Goal: Transaction & Acquisition: Purchase product/service

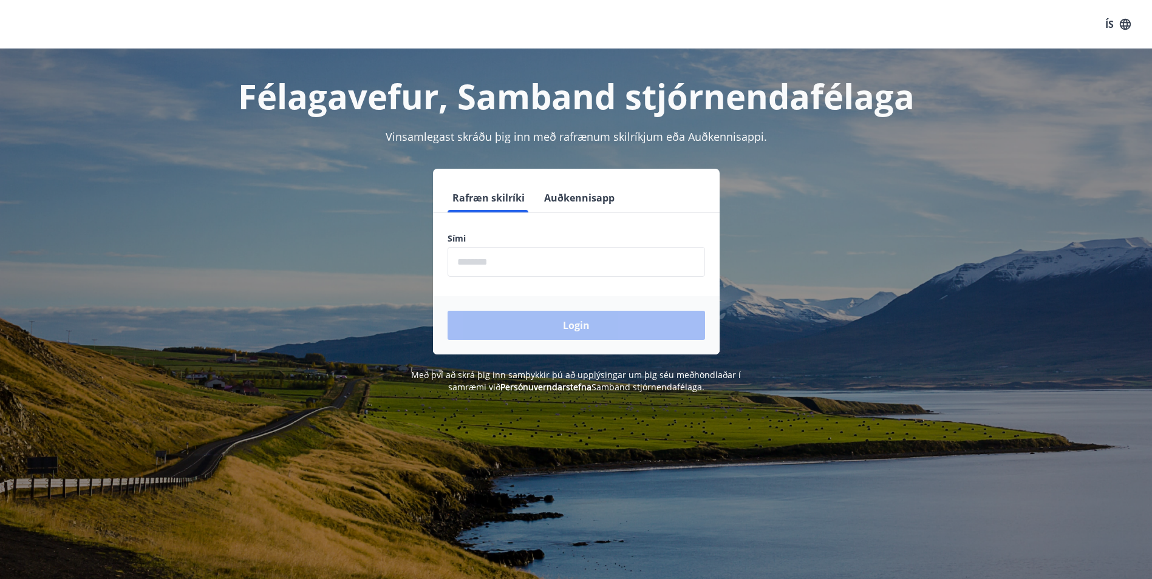
click at [476, 263] on input "phone" at bounding box center [577, 262] width 258 height 30
type input "********"
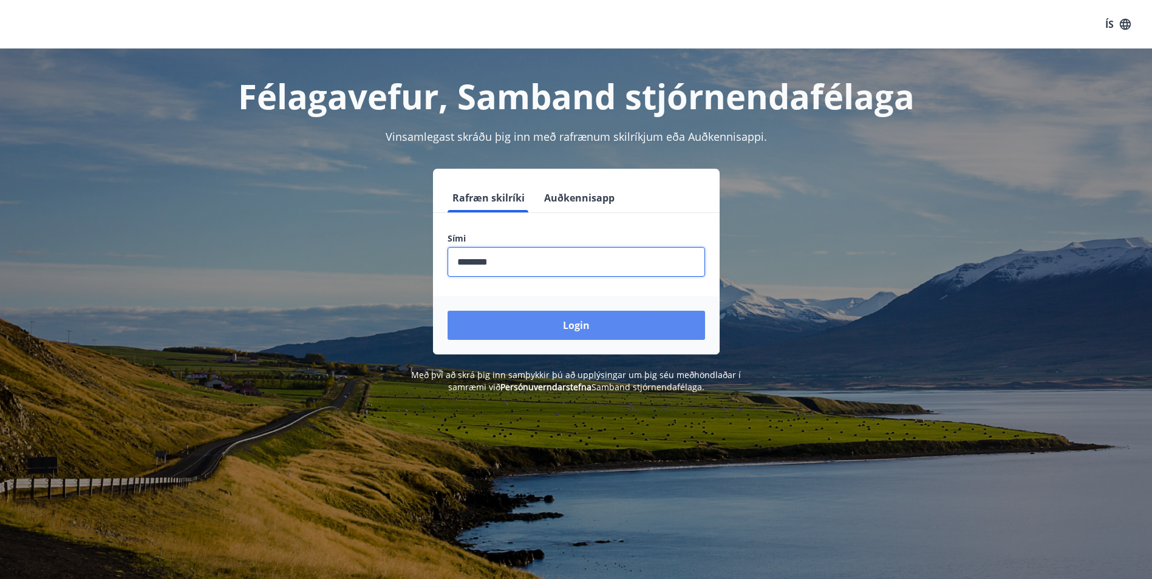
click at [578, 325] on button "Login" at bounding box center [577, 325] width 258 height 29
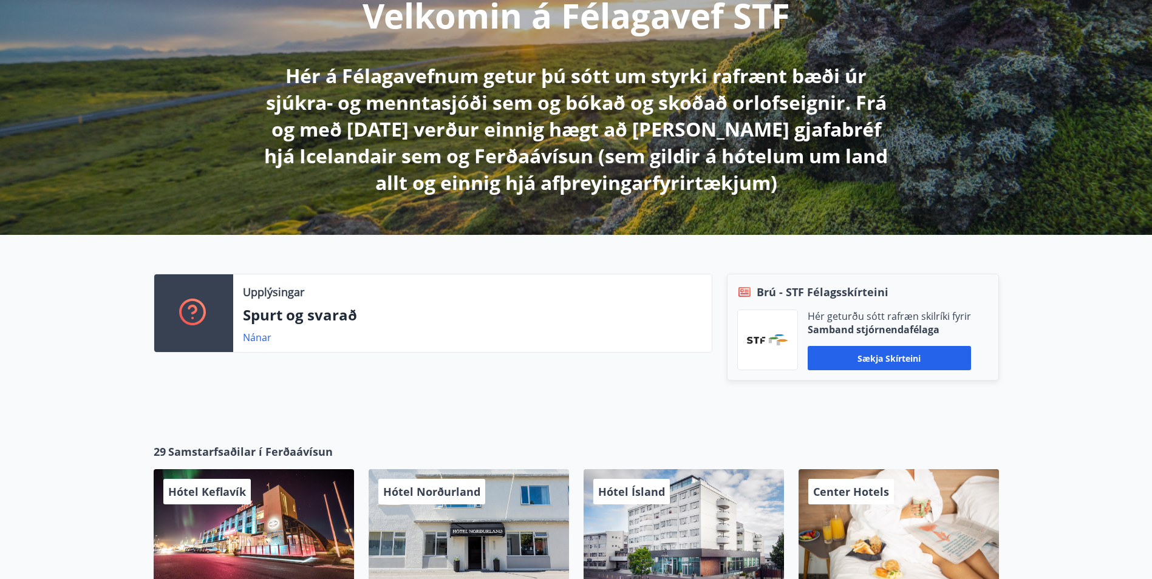
scroll to position [182, 0]
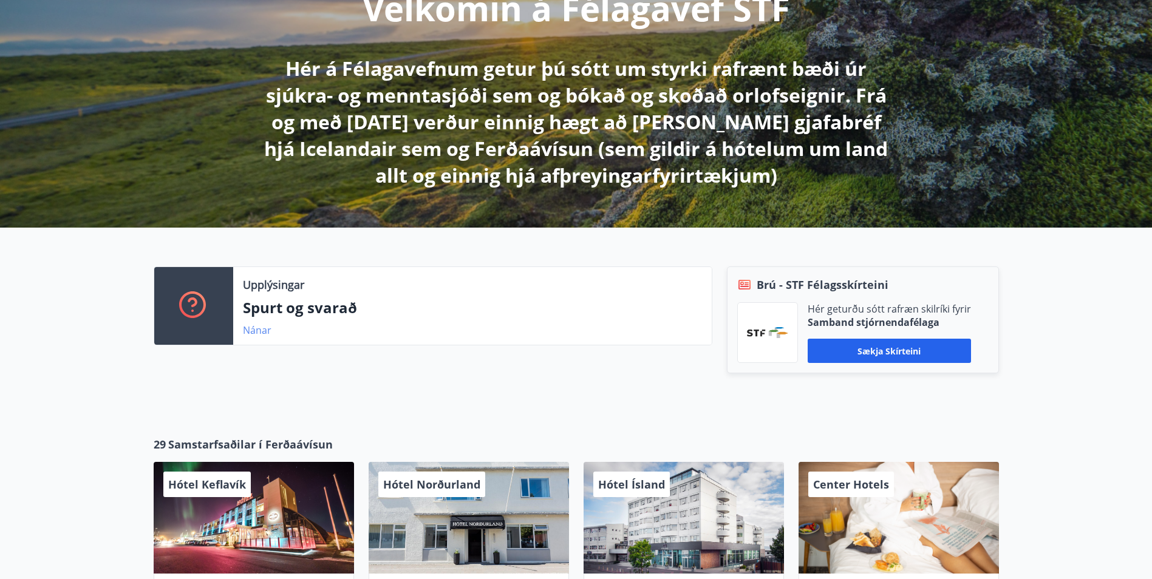
click at [257, 330] on link "Nánar" at bounding box center [257, 330] width 29 height 13
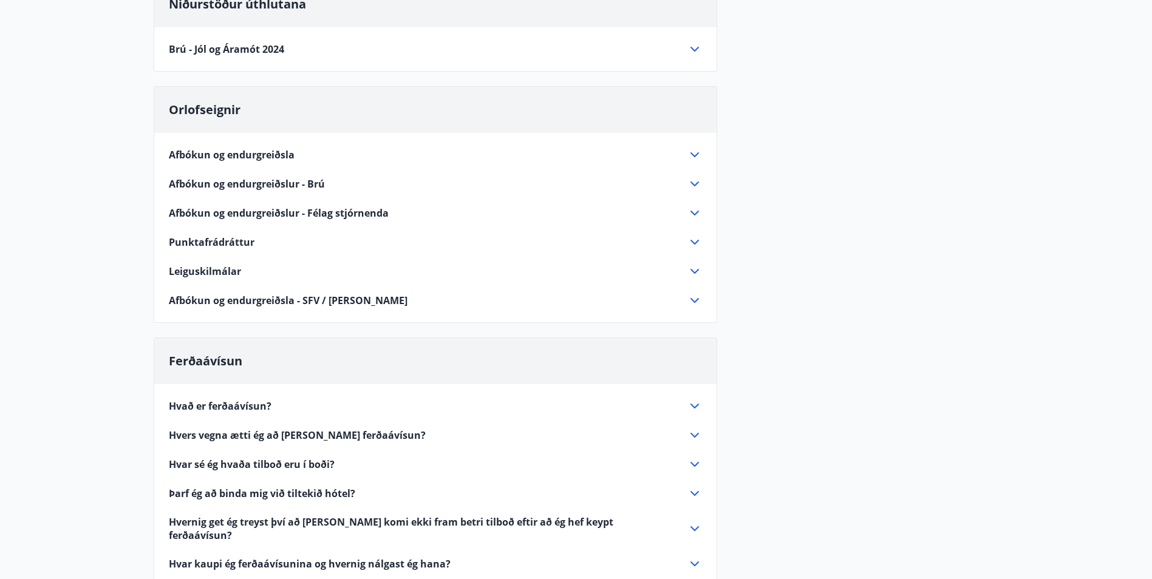
scroll to position [182, 0]
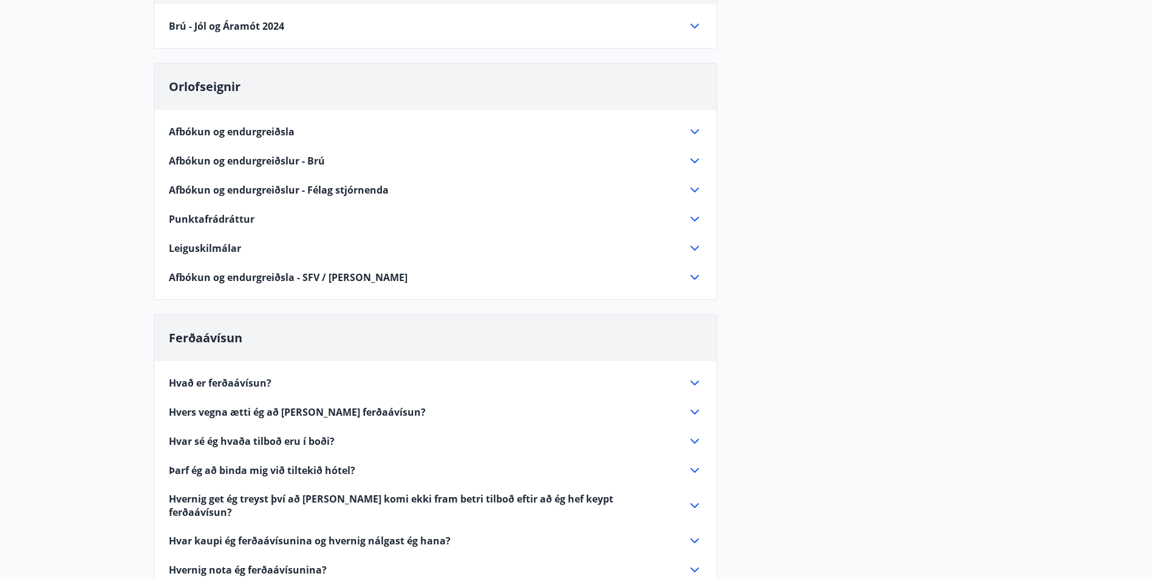
click at [695, 217] on icon at bounding box center [695, 219] width 15 height 15
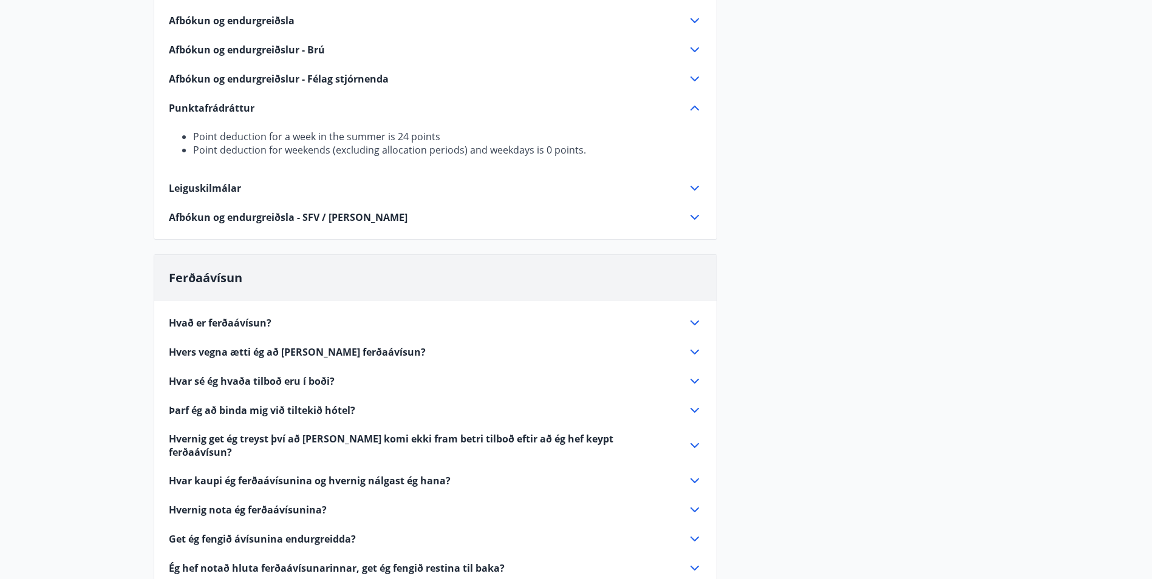
scroll to position [304, 0]
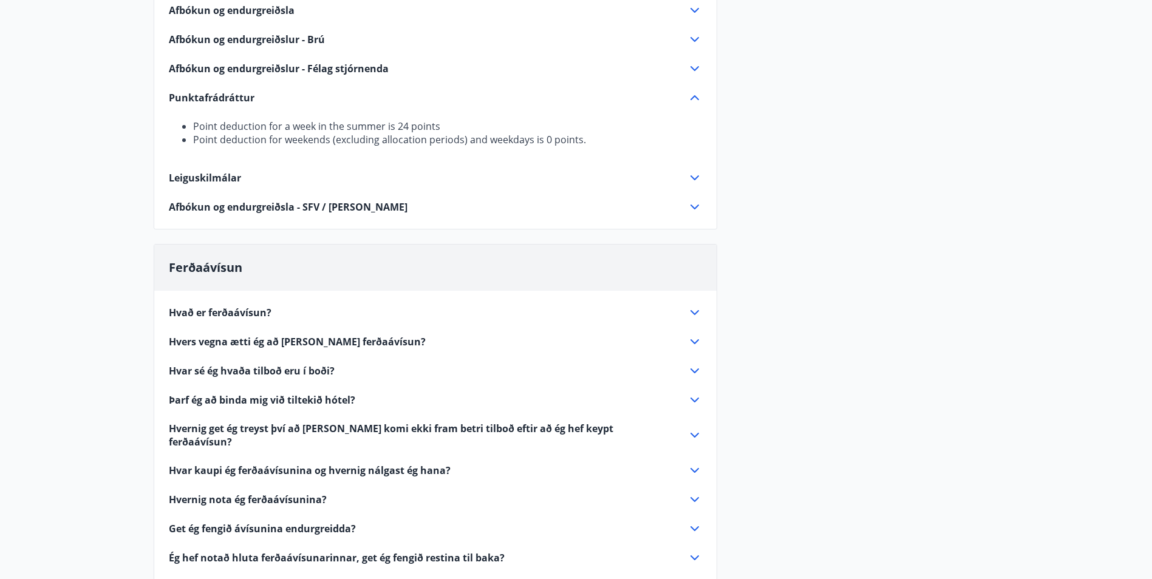
click at [694, 339] on icon at bounding box center [695, 342] width 15 height 15
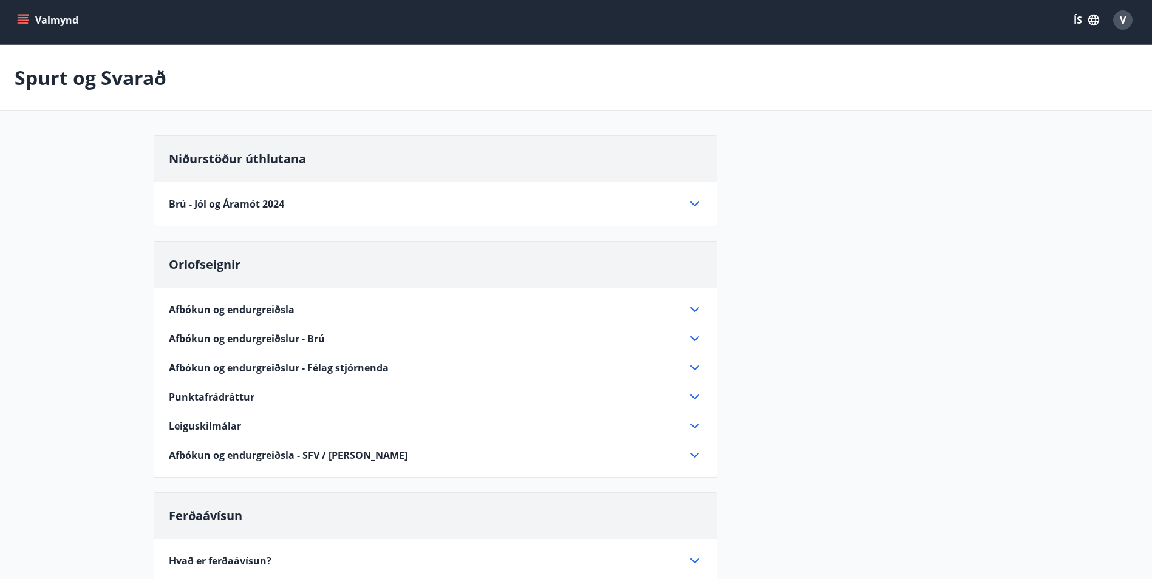
scroll to position [0, 0]
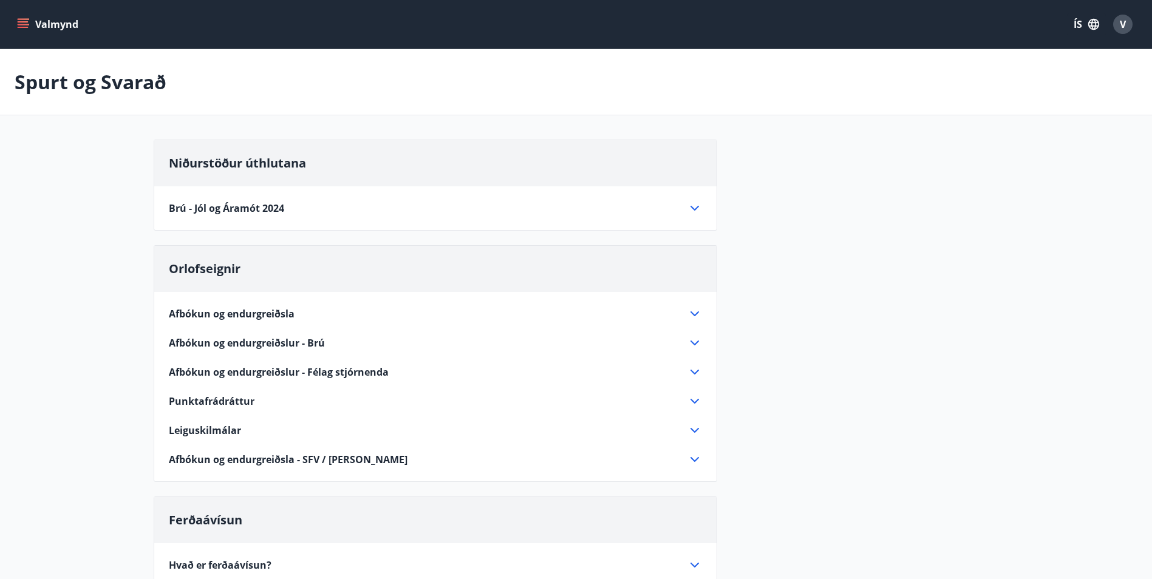
click at [695, 429] on icon at bounding box center [695, 430] width 15 height 15
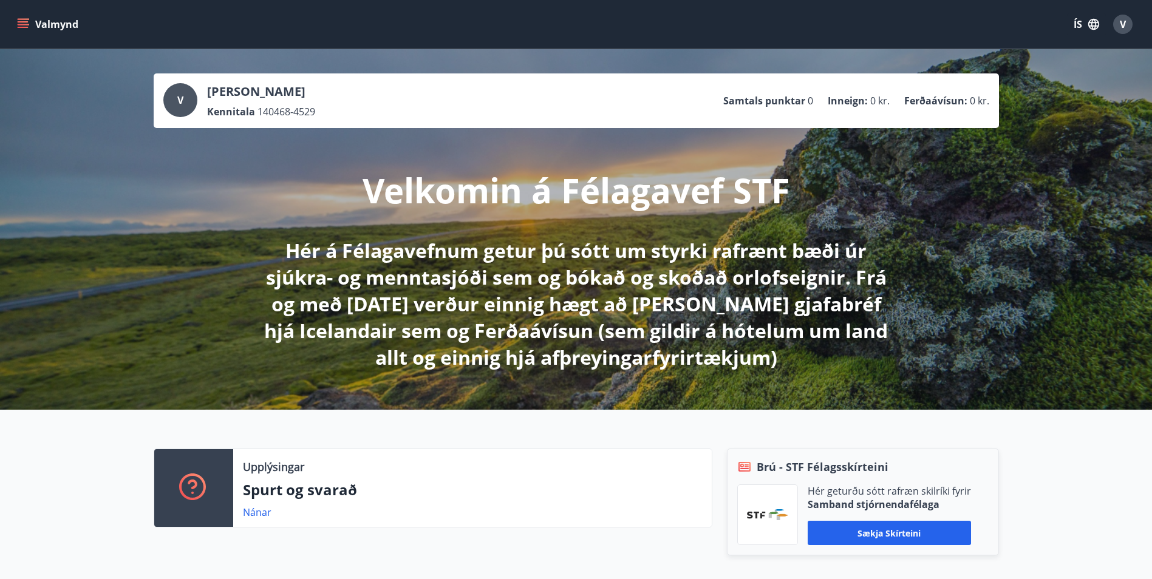
click at [22, 18] on icon "menu" at bounding box center [23, 24] width 12 height 12
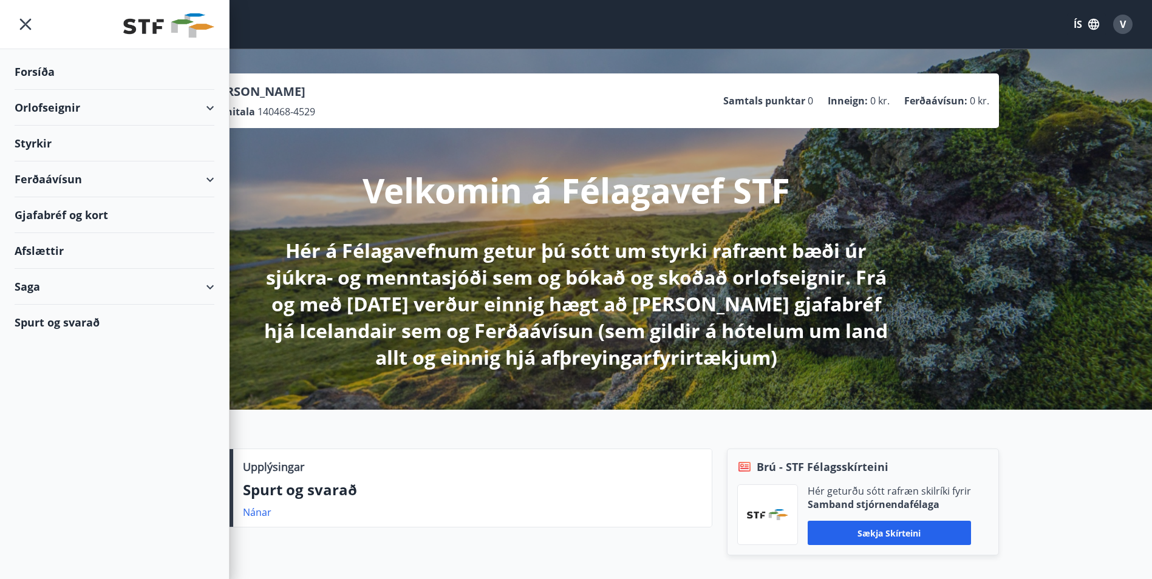
click at [35, 90] on div "Styrkir" at bounding box center [115, 72] width 200 height 36
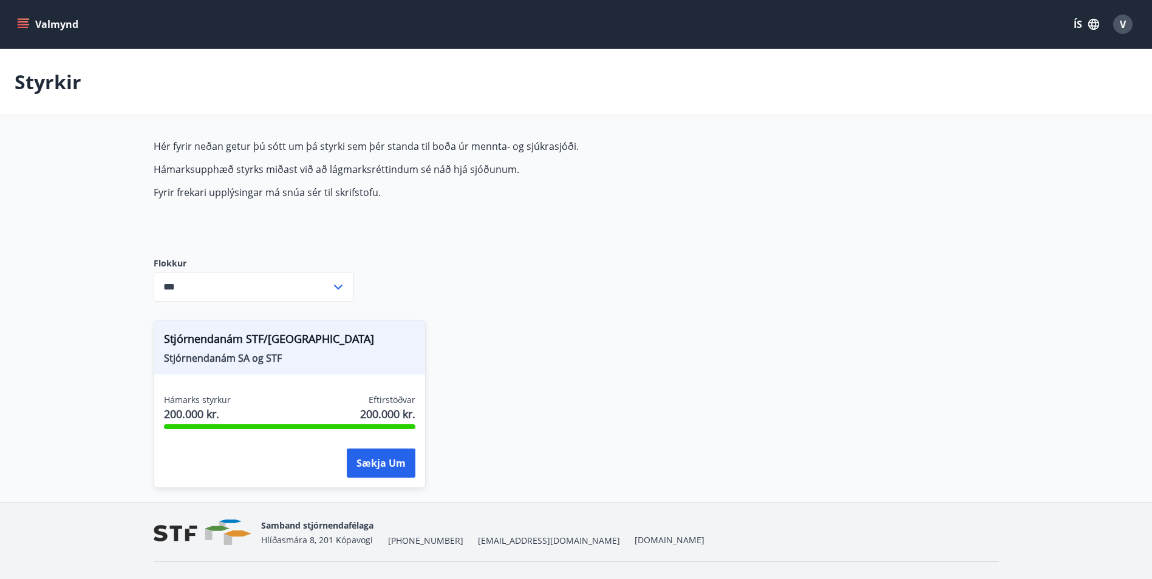
scroll to position [26, 0]
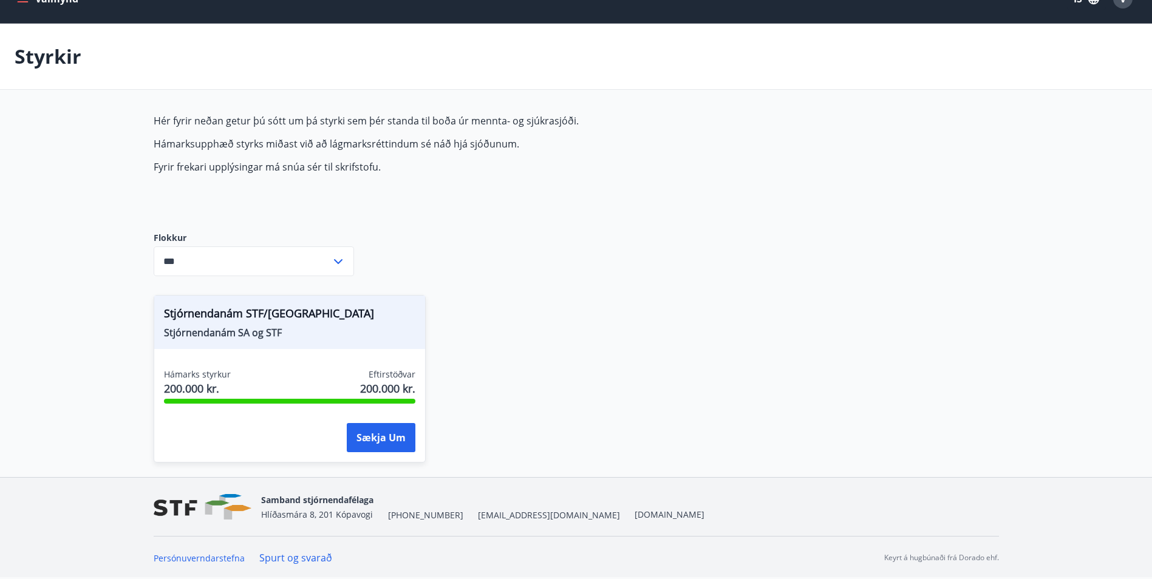
click at [338, 258] on icon at bounding box center [338, 261] width 15 height 15
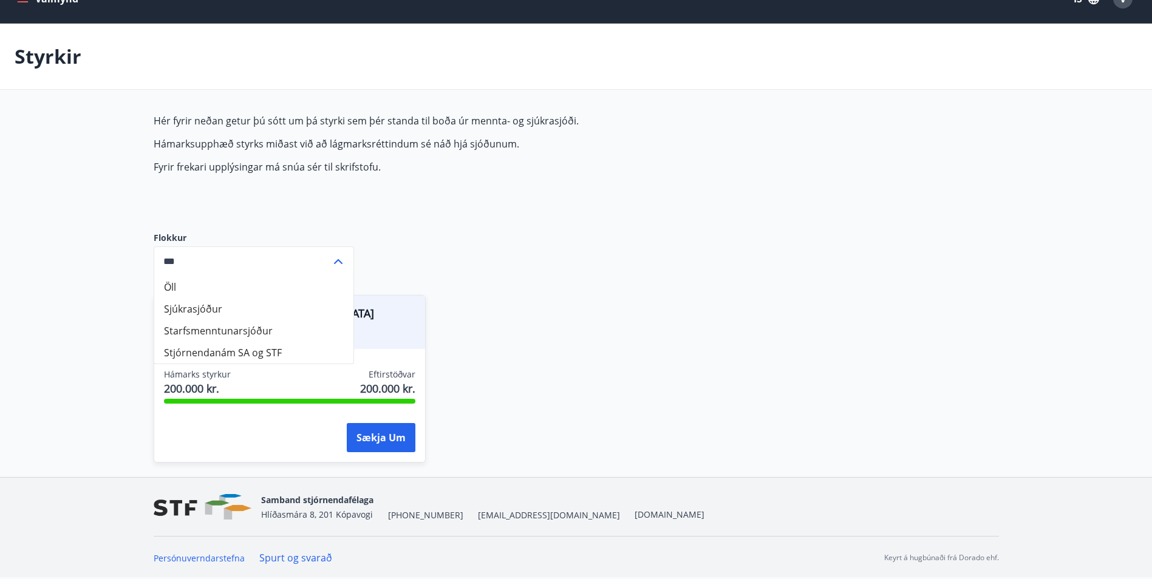
click at [631, 265] on div "Hér fyrir neðan getur þú sótt um þá styrki sem þér standa til boða úr mennta- o…" at bounding box center [576, 295] width 845 height 363
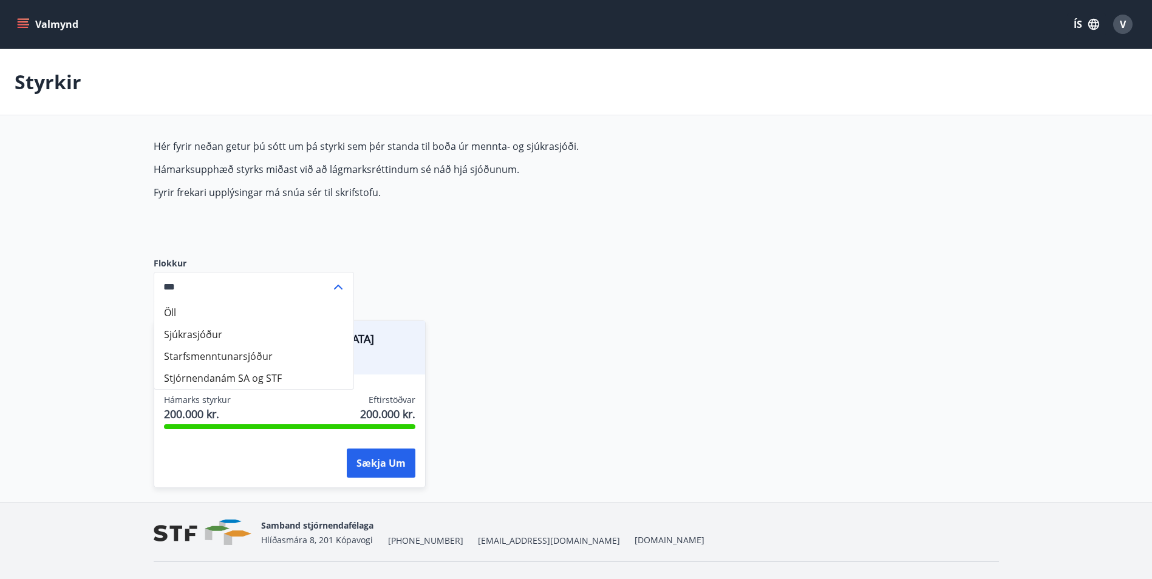
click at [205, 333] on li "Sjúkrasjóður" at bounding box center [253, 335] width 199 height 22
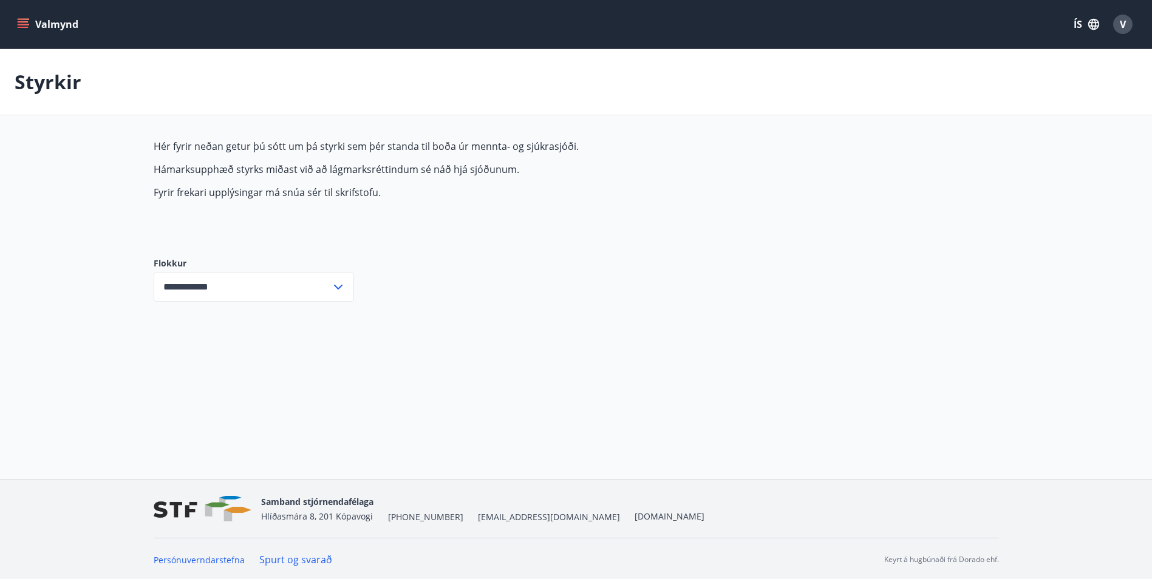
click at [339, 285] on icon at bounding box center [338, 287] width 15 height 15
click at [590, 279] on div "**********" at bounding box center [576, 230] width 845 height 181
click at [219, 376] on li "Stjórnendanám SA og STF" at bounding box center [253, 378] width 199 height 22
type input "**********"
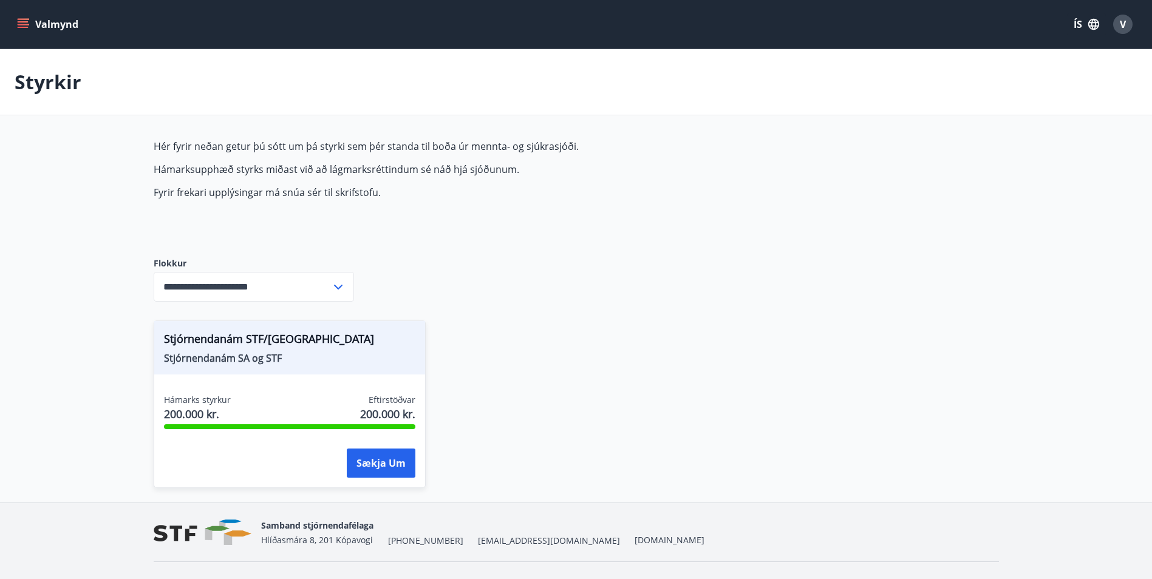
click at [23, 21] on icon "menu" at bounding box center [23, 21] width 11 height 1
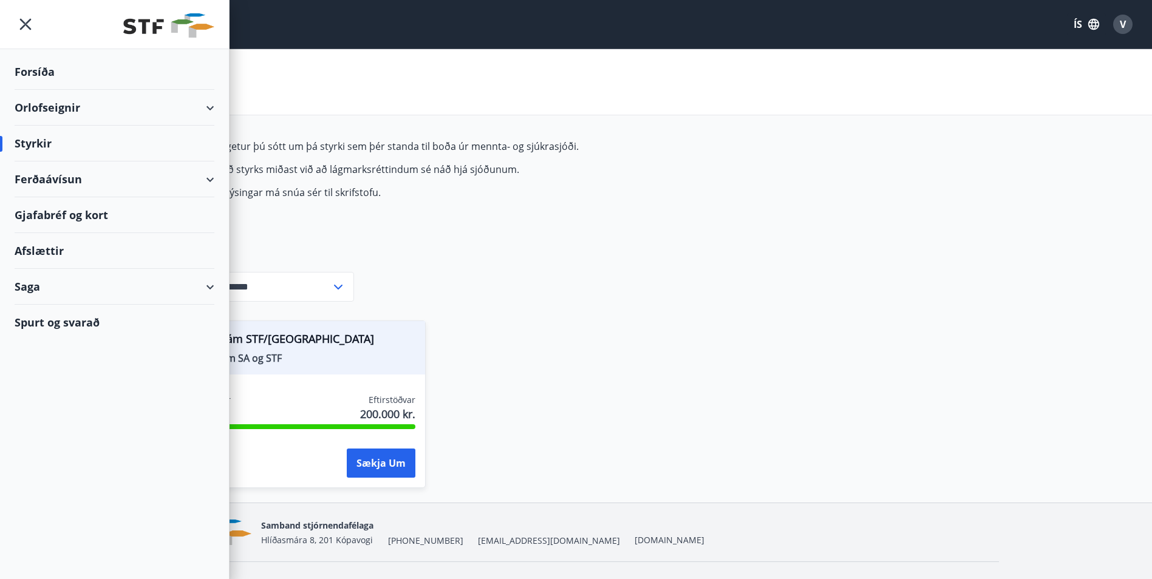
click at [58, 319] on div "Spurt og svarað" at bounding box center [115, 322] width 200 height 35
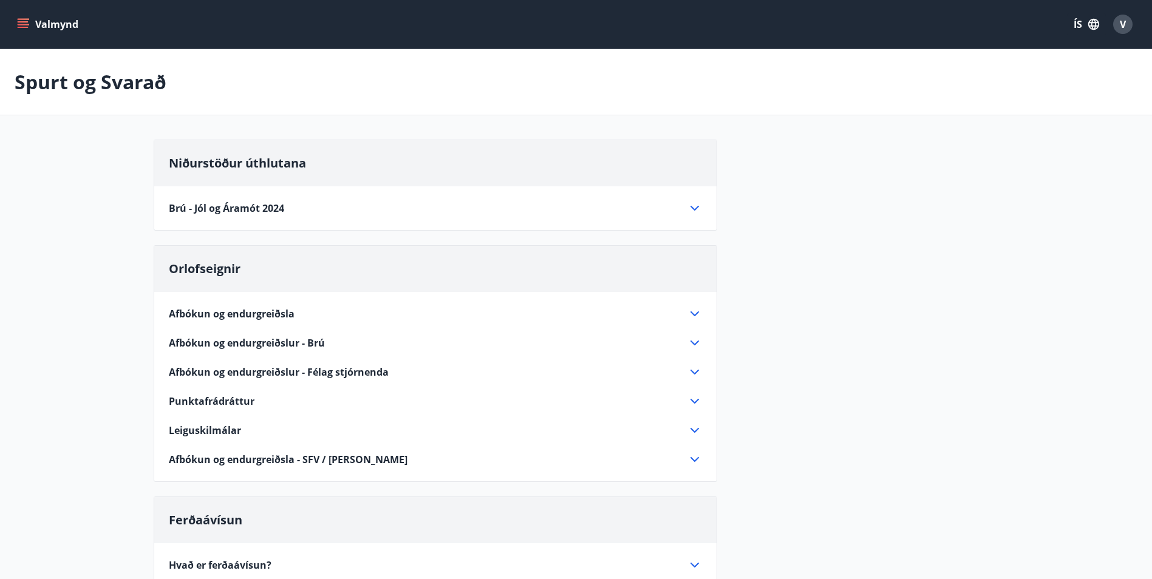
click at [18, 15] on button "Valmynd" at bounding box center [49, 24] width 69 height 22
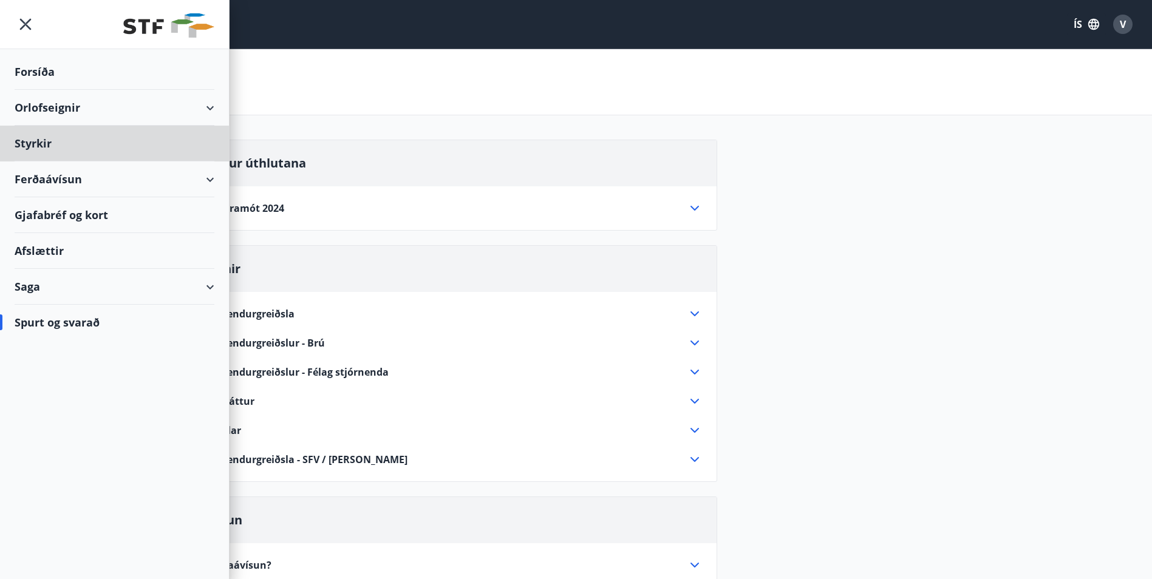
click at [44, 66] on div "Forsíða" at bounding box center [115, 72] width 200 height 36
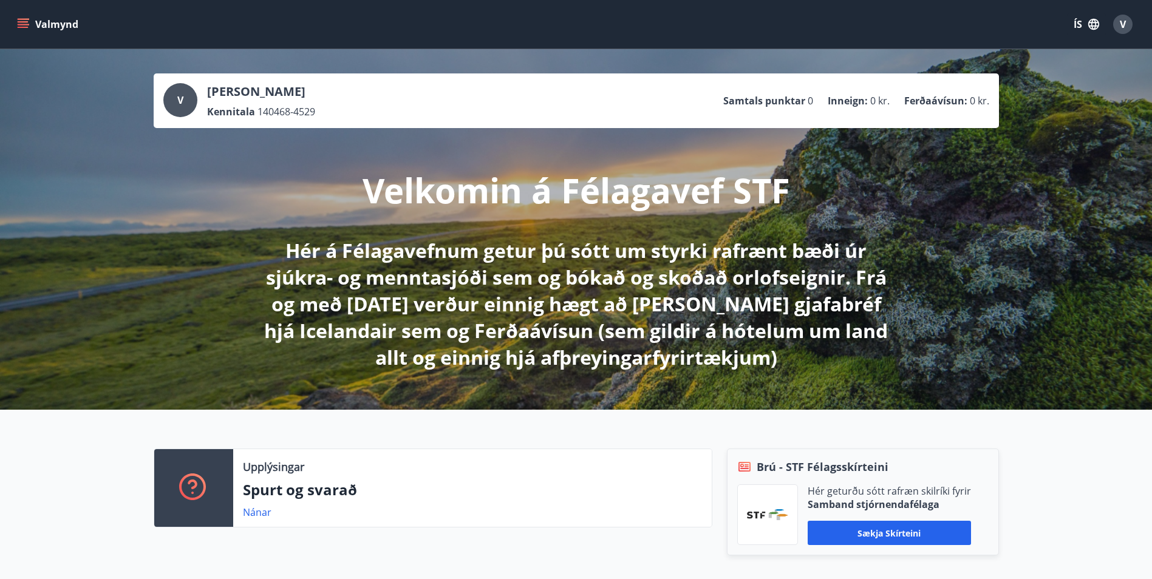
click at [1129, 19] on div "V" at bounding box center [1122, 24] width 19 height 19
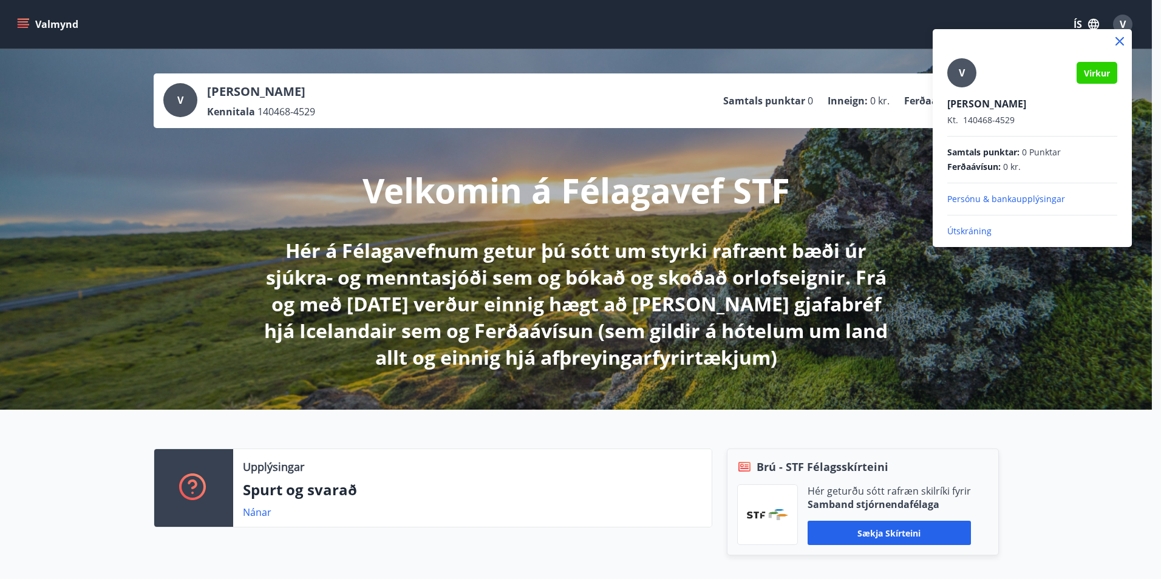
click at [1119, 38] on icon at bounding box center [1120, 41] width 15 height 15
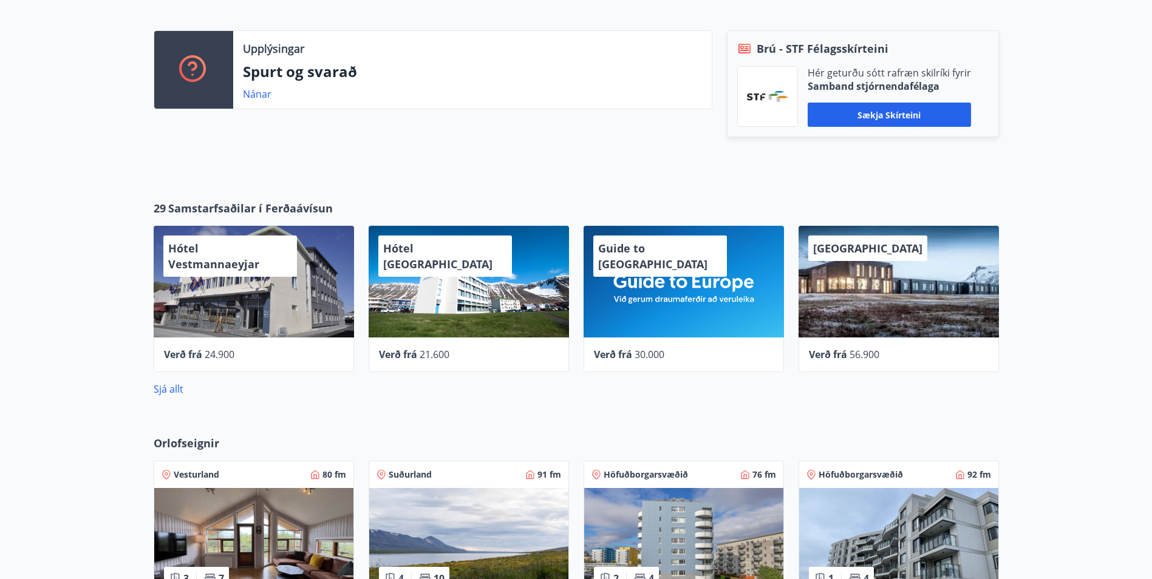
scroll to position [425, 0]
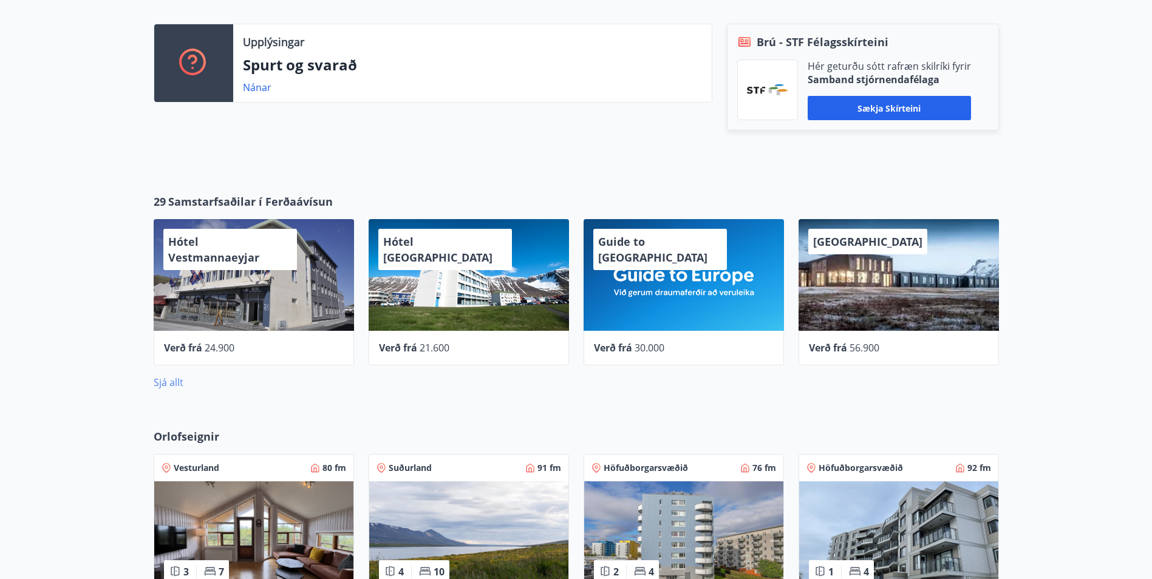
click at [172, 378] on link "Sjá allt" at bounding box center [169, 382] width 30 height 13
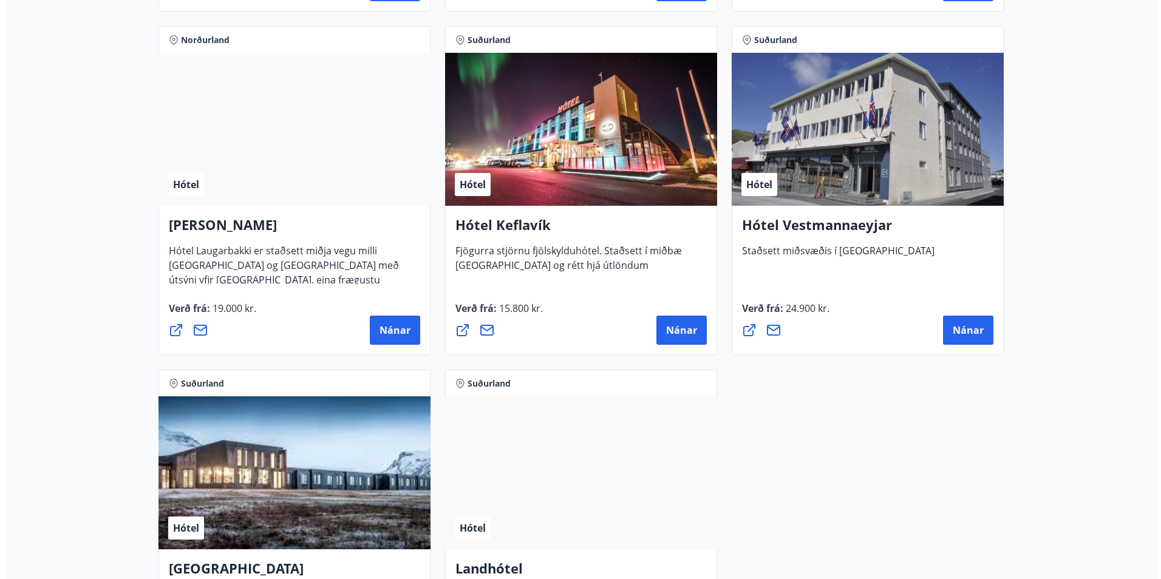
scroll to position [2976, 0]
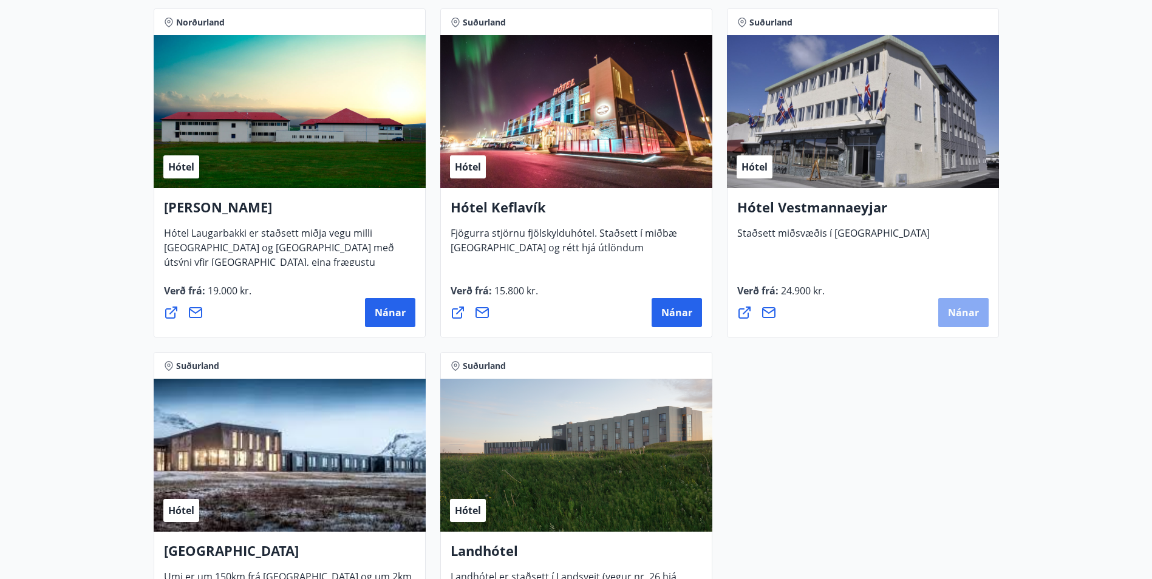
click at [963, 312] on span "Nánar" at bounding box center [963, 312] width 31 height 13
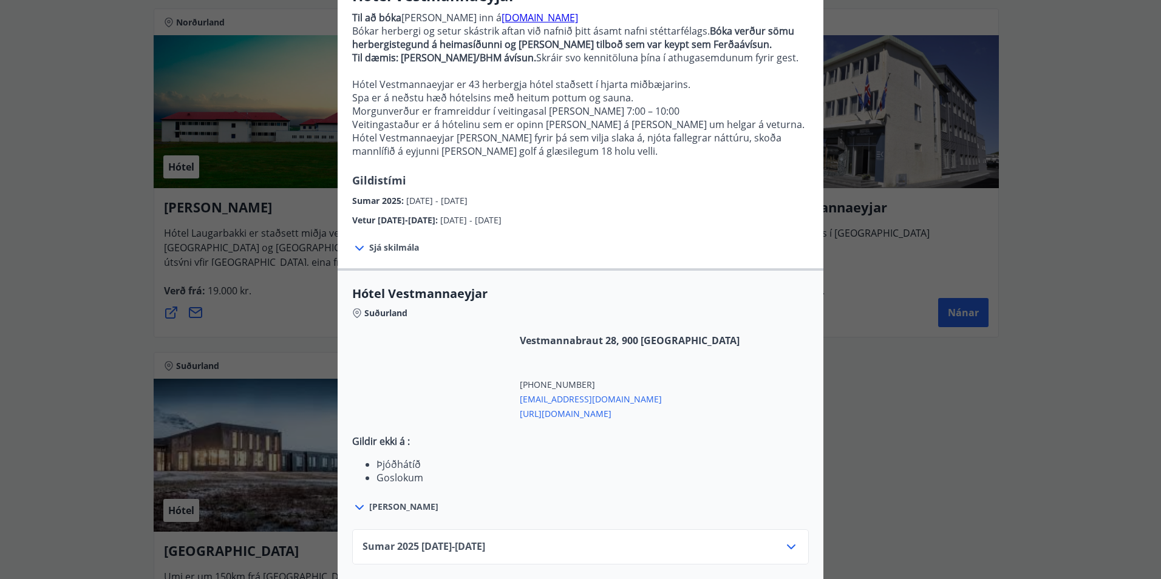
scroll to position [180, 0]
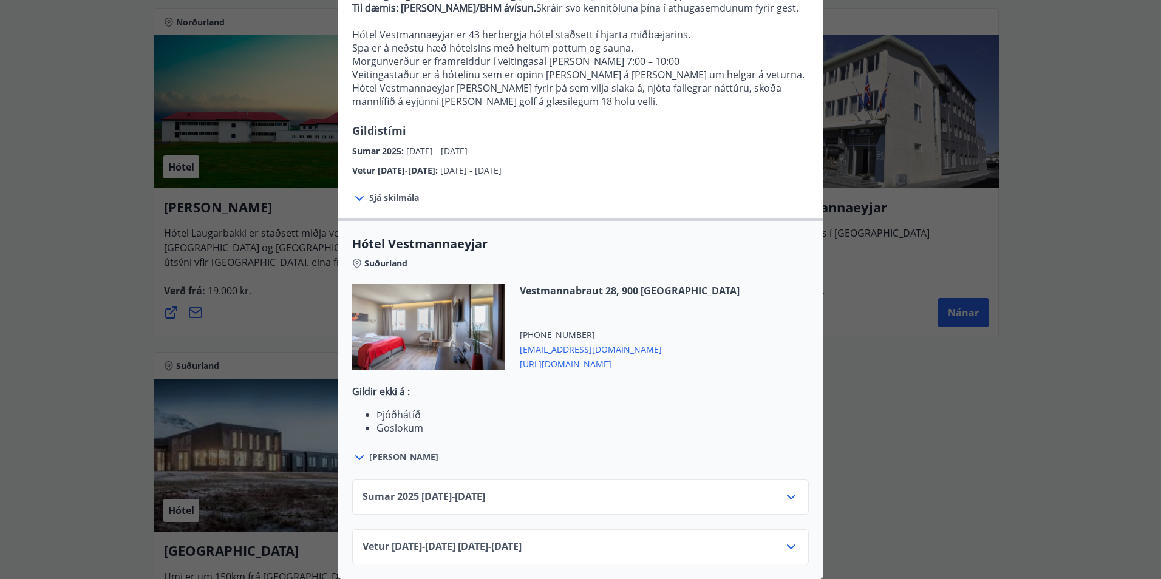
click at [357, 456] on icon at bounding box center [359, 458] width 9 height 5
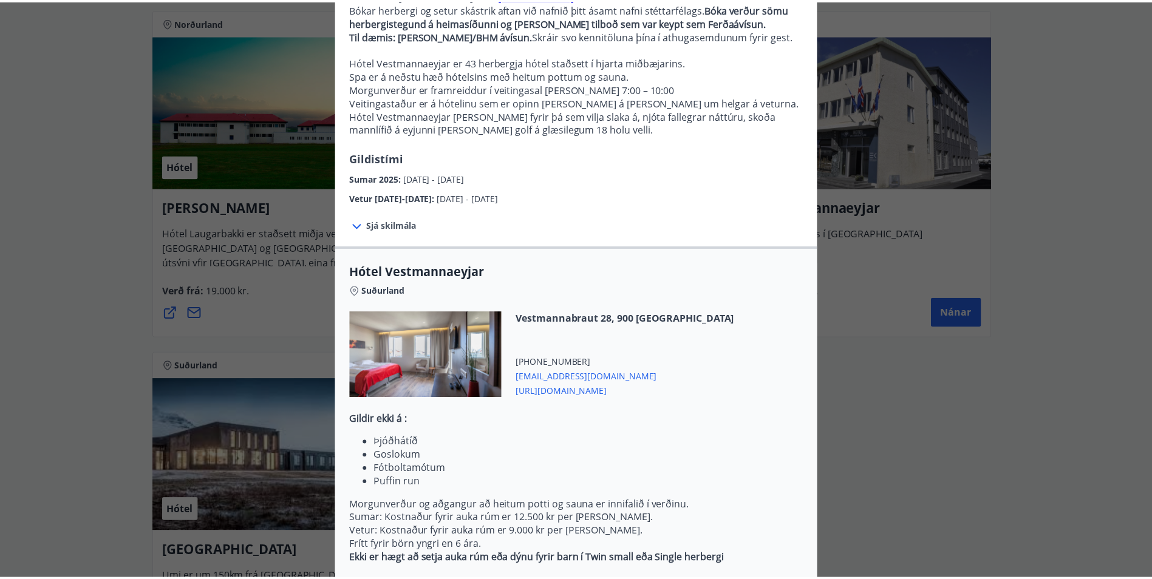
scroll to position [38, 0]
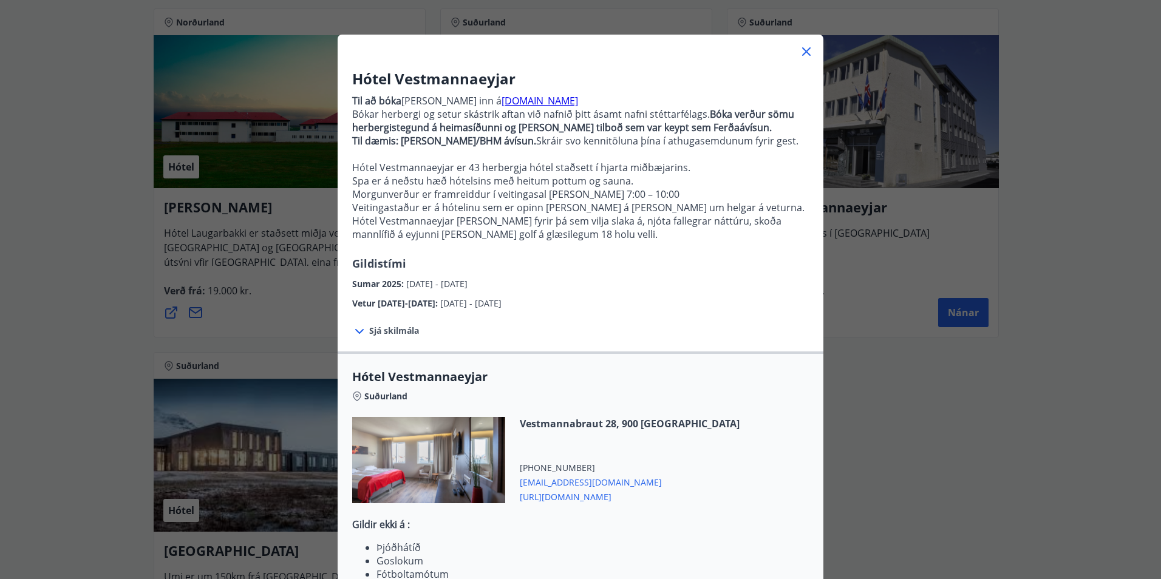
click at [355, 330] on icon at bounding box center [359, 331] width 15 height 15
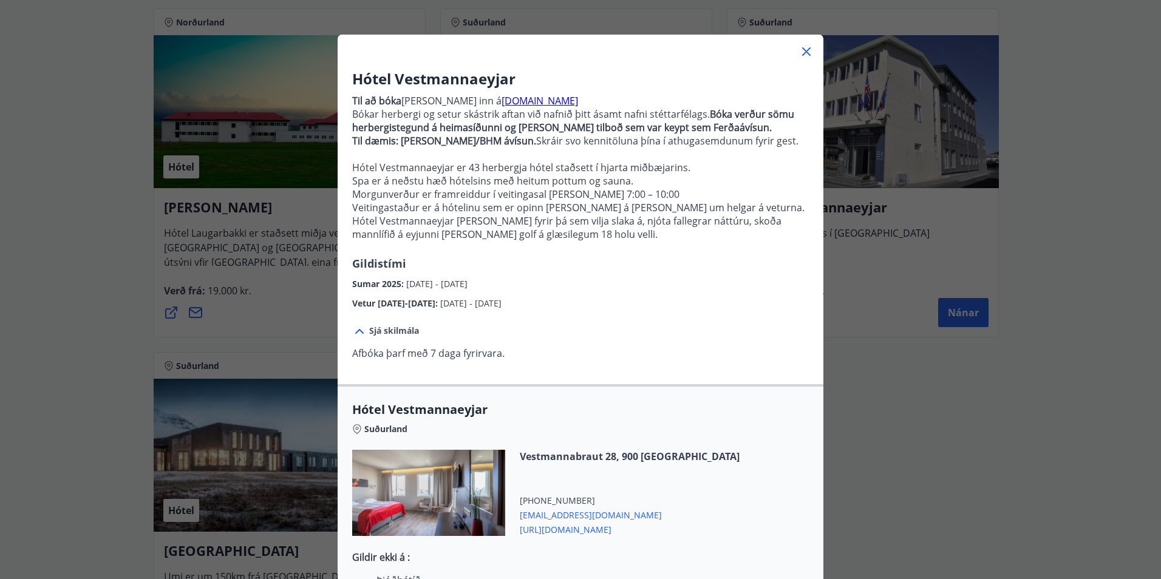
click at [802, 47] on icon at bounding box center [806, 51] width 15 height 15
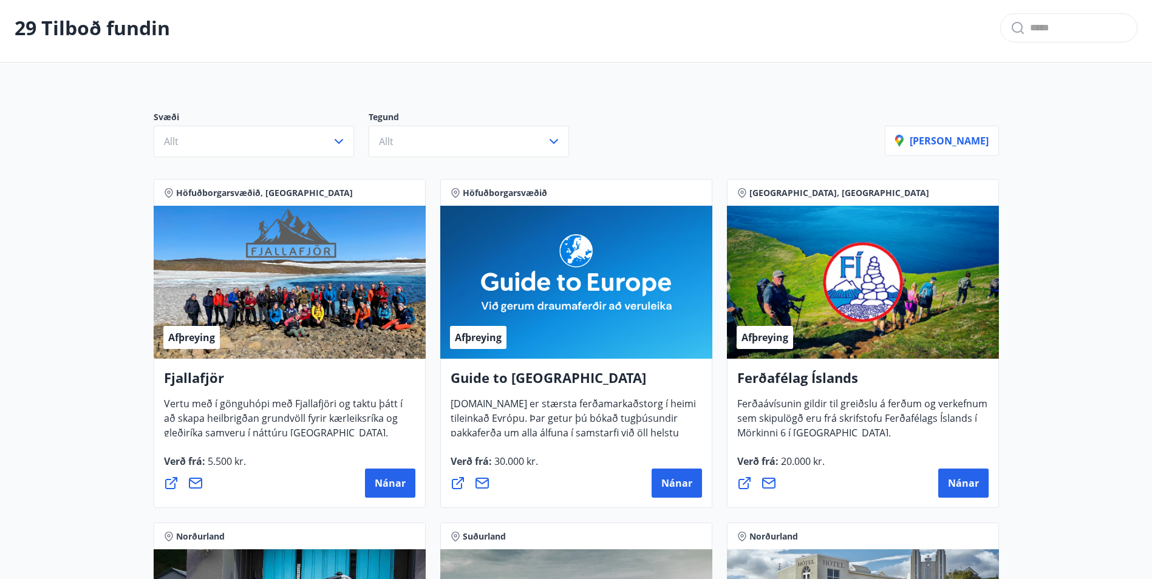
scroll to position [0, 0]
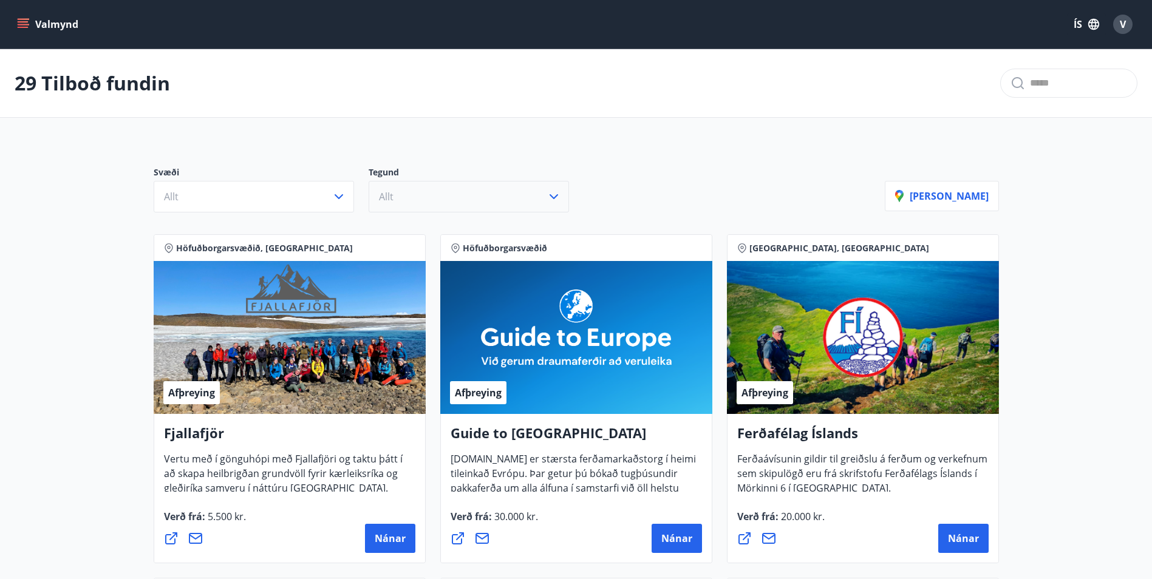
click at [551, 195] on icon "button" at bounding box center [554, 197] width 15 height 15
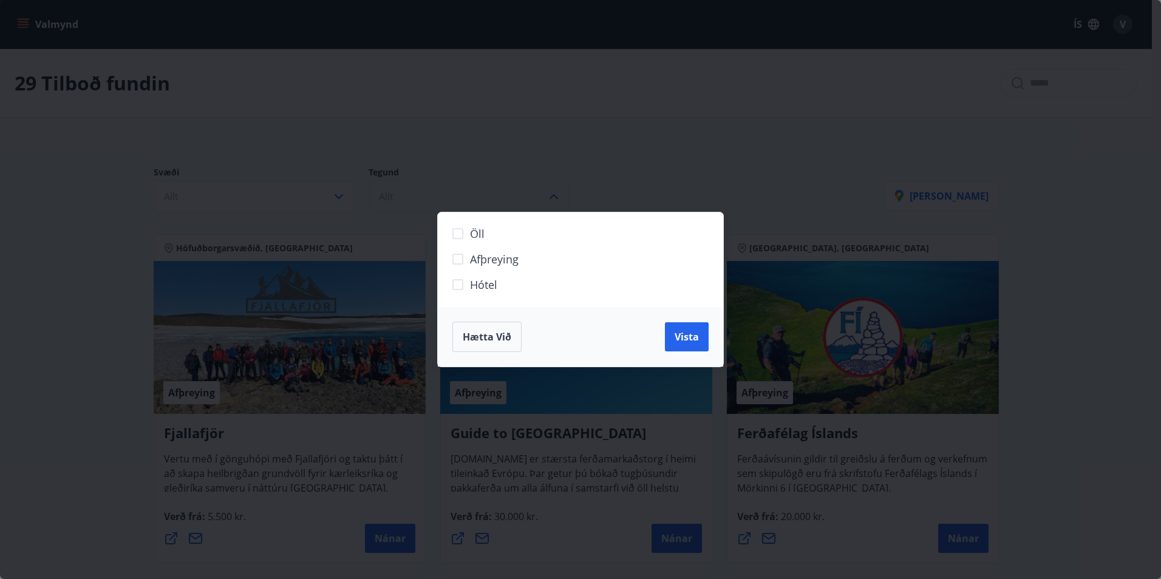
click at [551, 195] on div "Öll Afþreying Hótel Hætta við Vista" at bounding box center [580, 289] width 1161 height 579
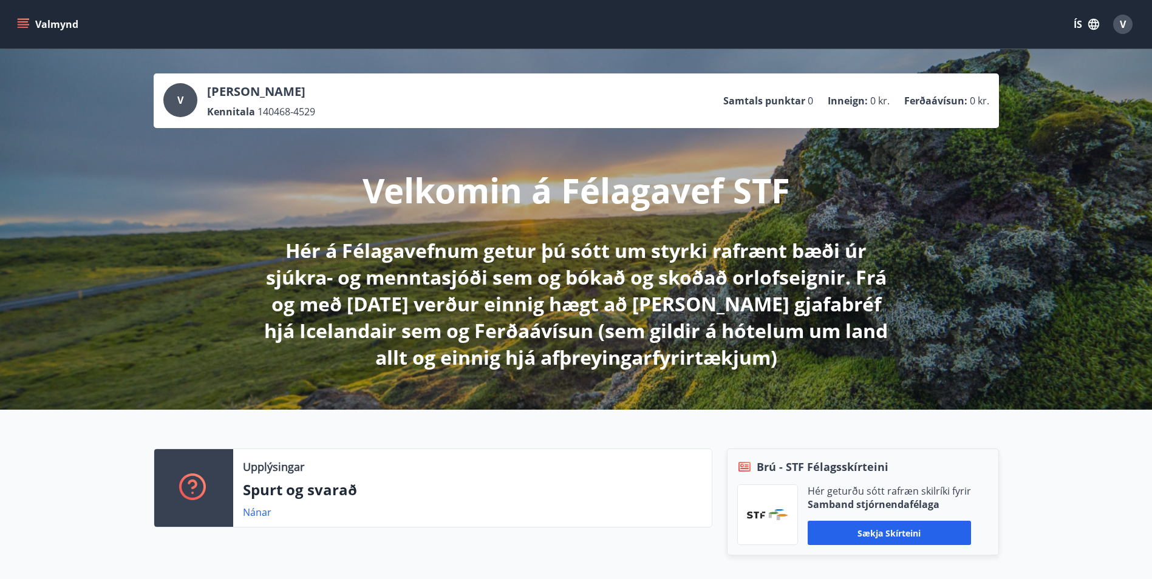
click at [22, 18] on button "Valmynd" at bounding box center [49, 24] width 69 height 22
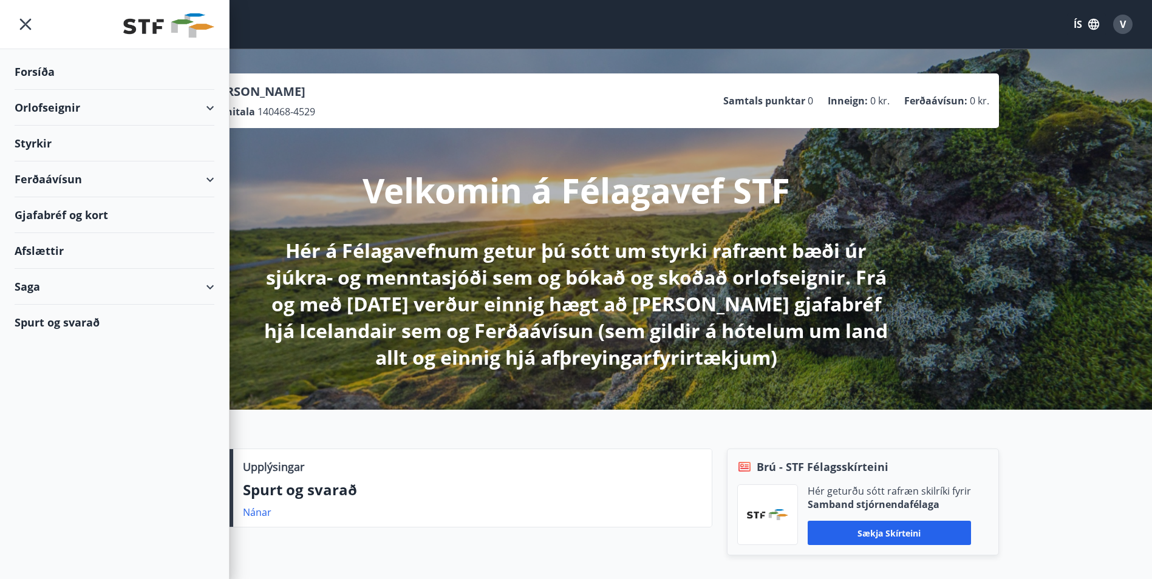
click at [211, 105] on div "Orlofseignir" at bounding box center [115, 108] width 200 height 36
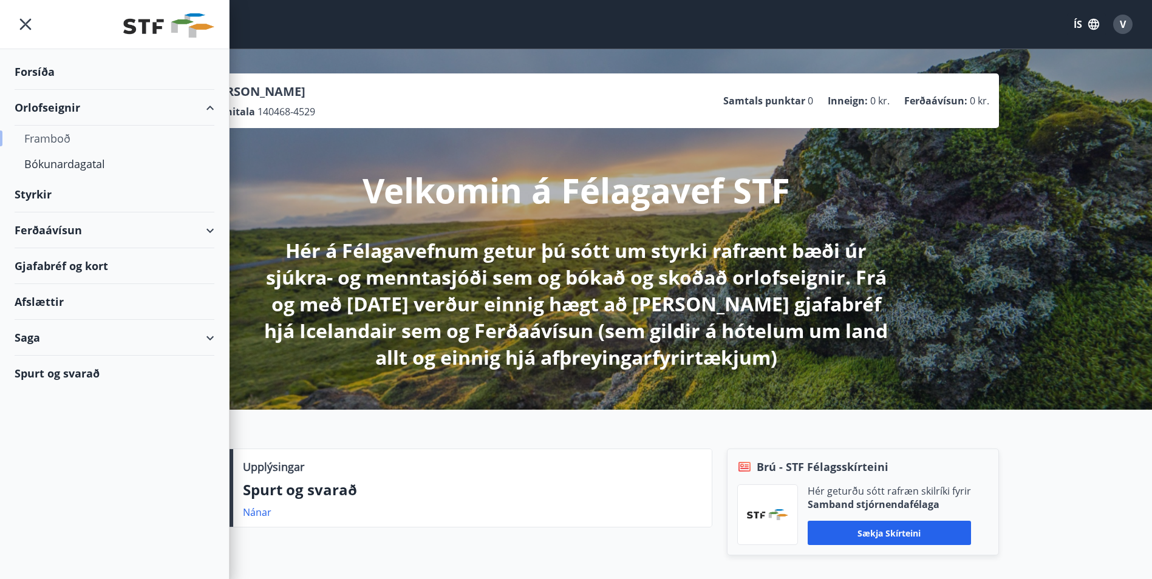
click at [49, 135] on div "Framboð" at bounding box center [114, 139] width 180 height 26
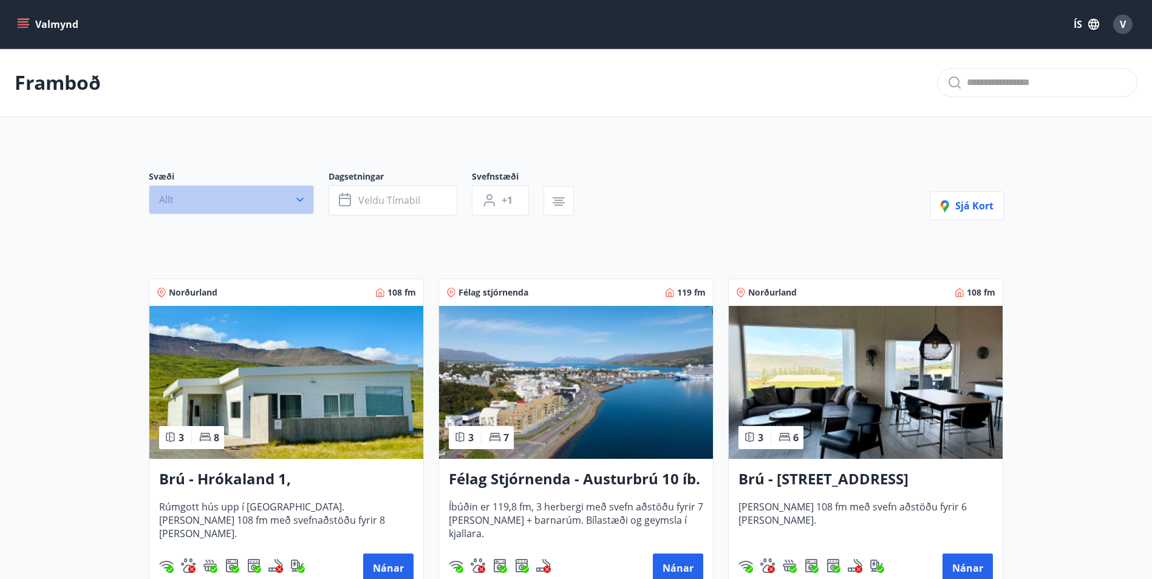
click at [303, 197] on icon "button" at bounding box center [300, 200] width 12 height 12
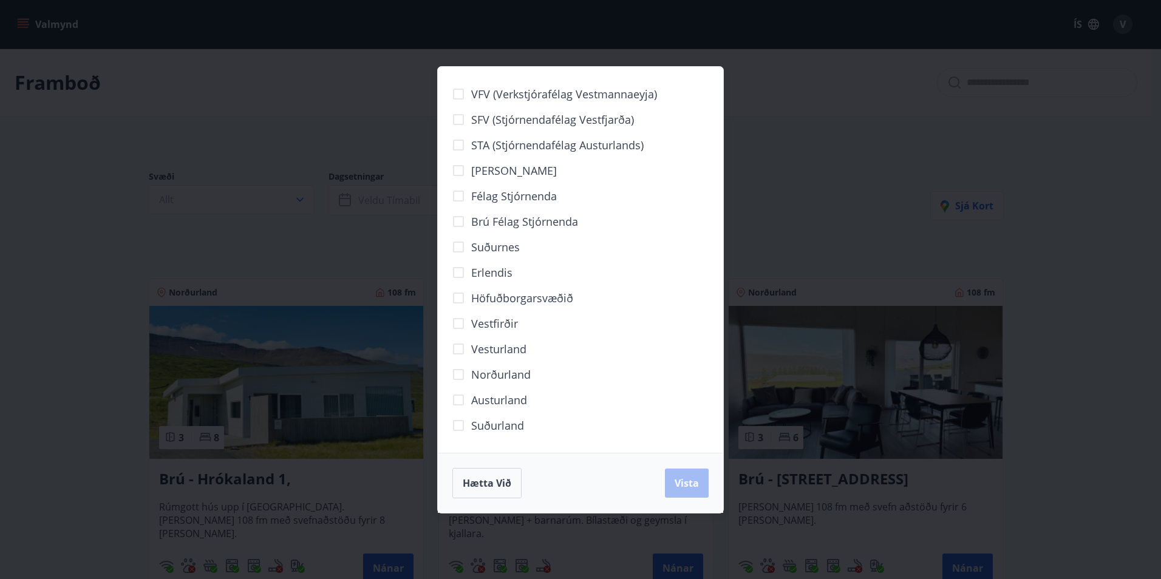
click at [846, 174] on div "VFV (Verkstjórafélag Vestmannaeyja) SFV (Stjórnendafélag Vestfjarða) STA (Stjór…" at bounding box center [580, 289] width 1161 height 579
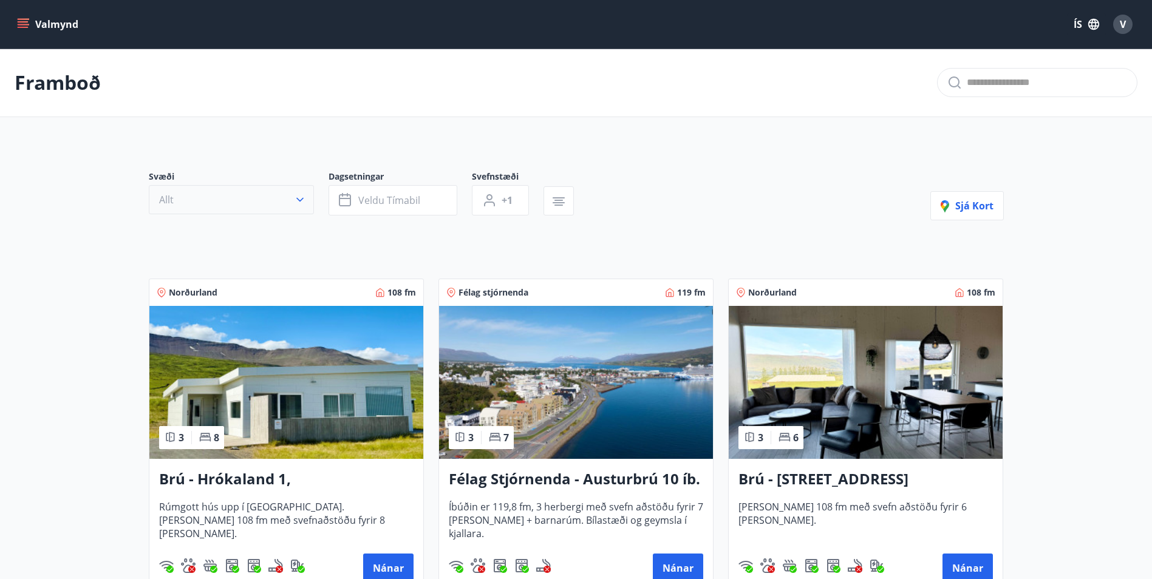
click at [296, 196] on icon "button" at bounding box center [300, 200] width 12 height 12
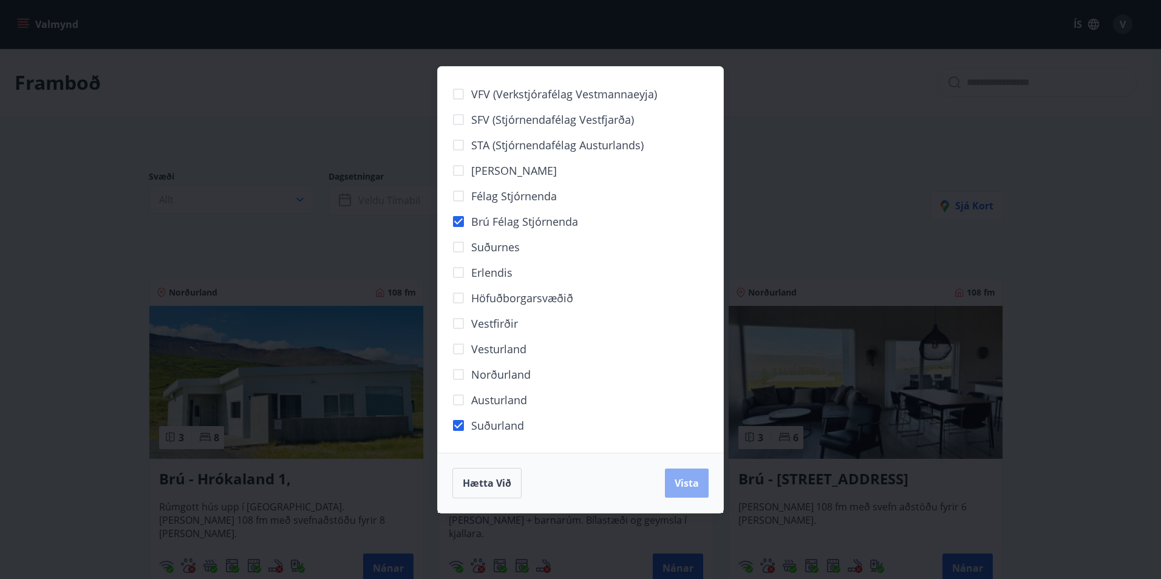
click at [688, 477] on span "Vista" at bounding box center [687, 483] width 24 height 13
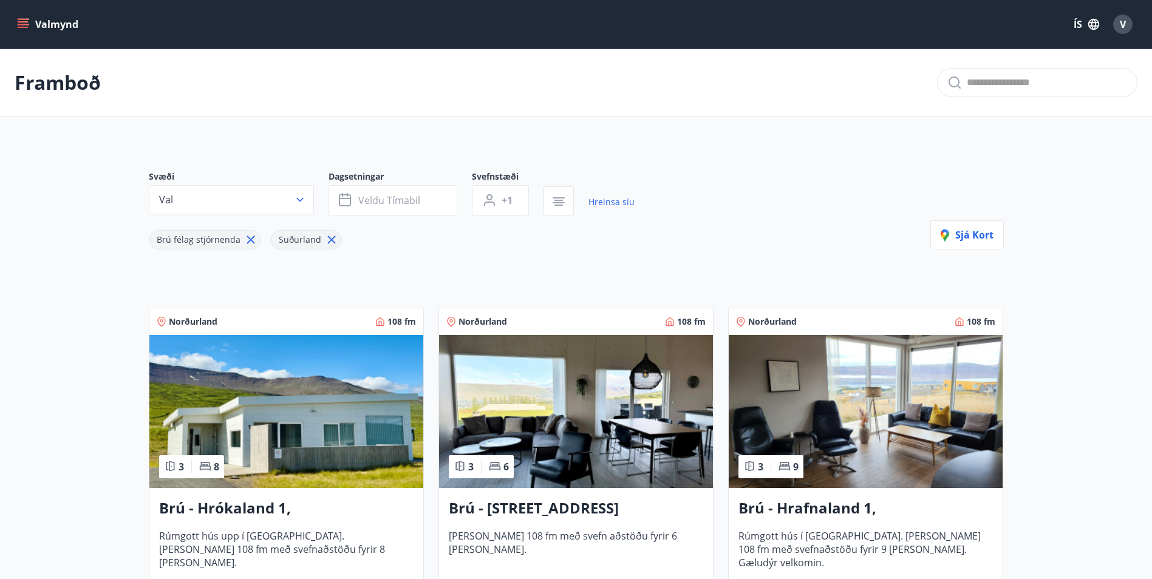
click at [250, 236] on icon at bounding box center [250, 239] width 13 height 13
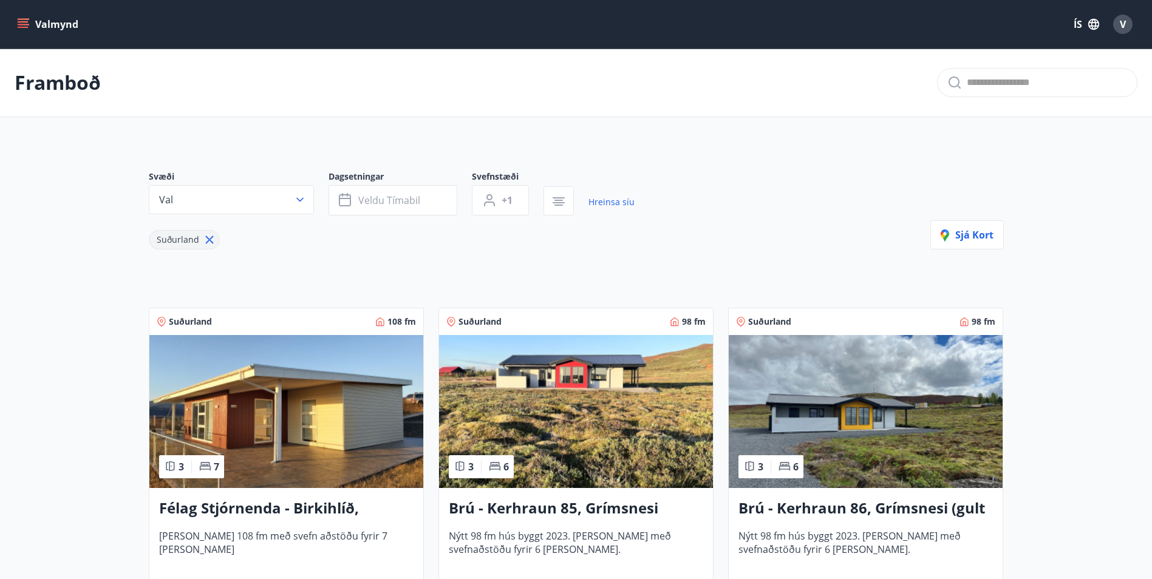
click at [205, 239] on icon at bounding box center [209, 239] width 13 height 13
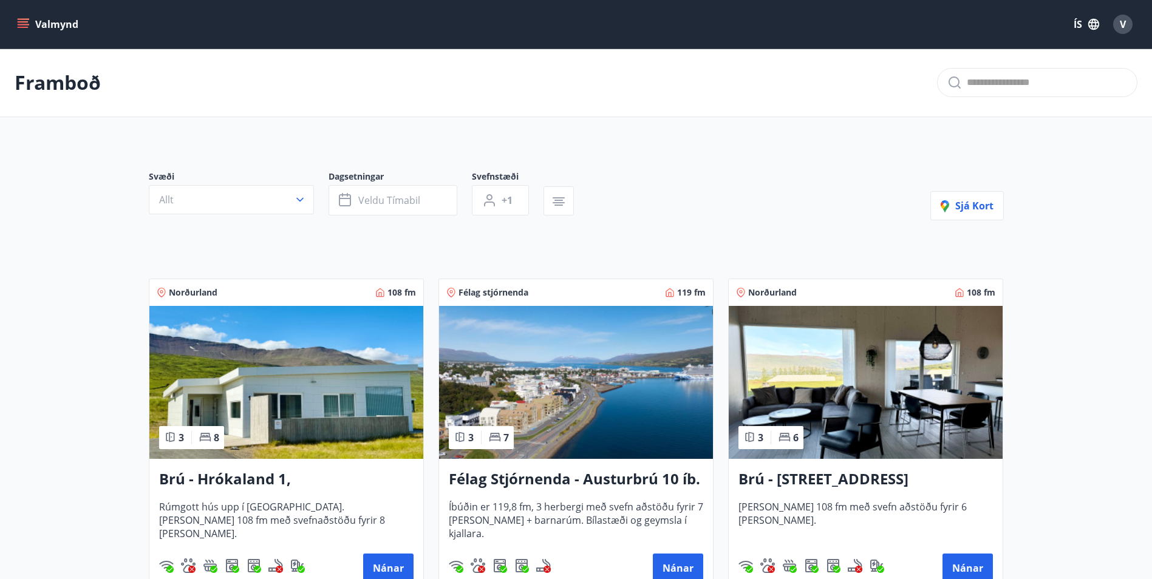
click at [561, 199] on icon "button" at bounding box center [559, 197] width 12 height 1
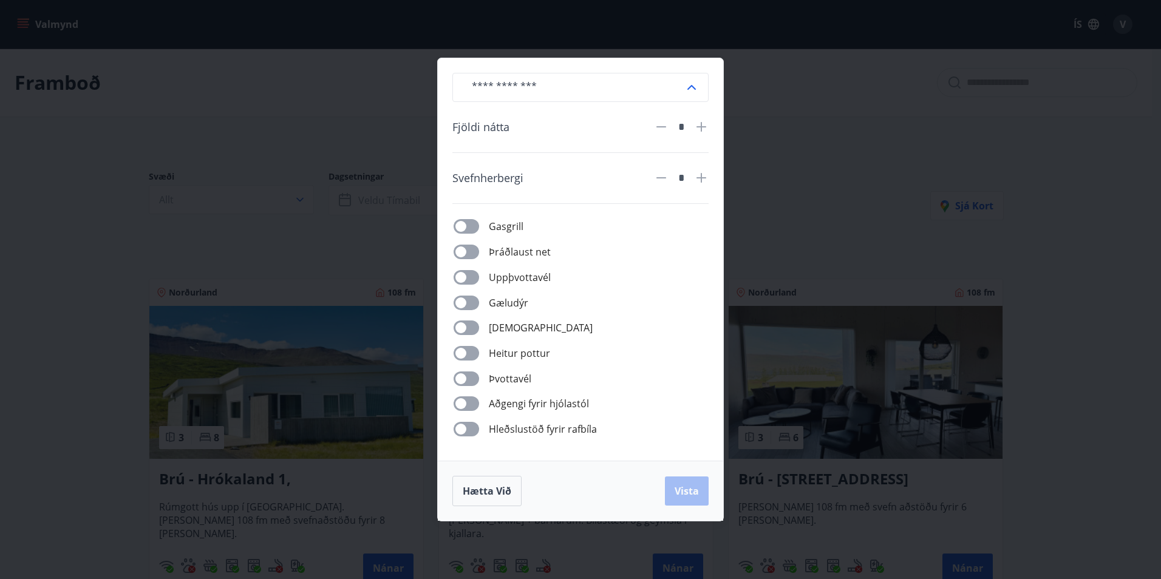
click at [825, 92] on div "​ Fjöldi nátta * Svefnherbergi * Gasgrill Þráðlaust net Uppþvottavél Gæludýr Þu…" at bounding box center [580, 289] width 1161 height 579
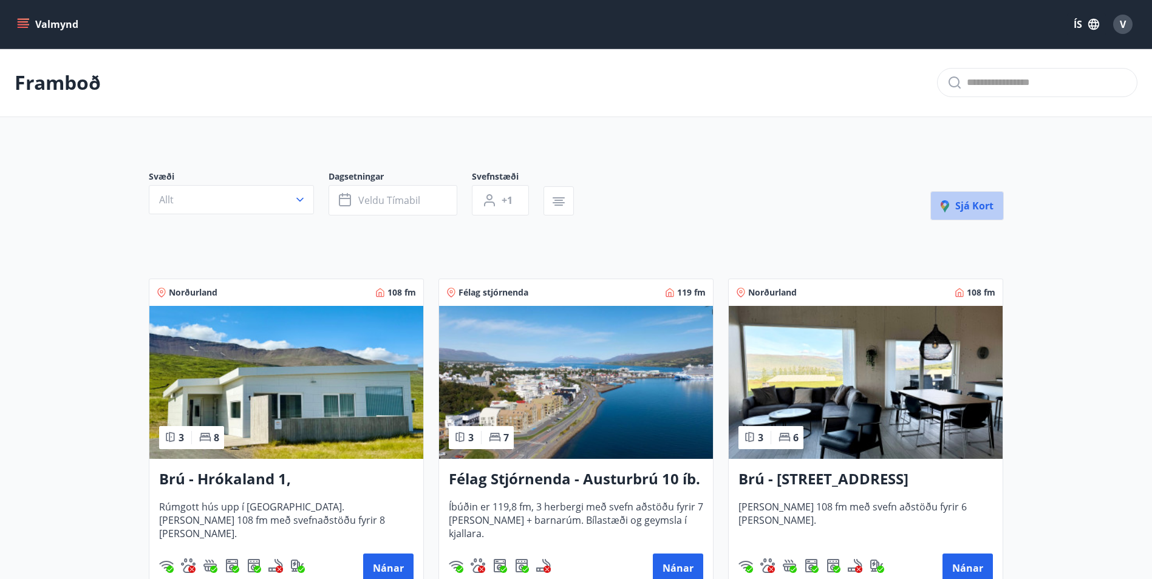
click at [957, 200] on span "Sjá kort" at bounding box center [967, 205] width 53 height 13
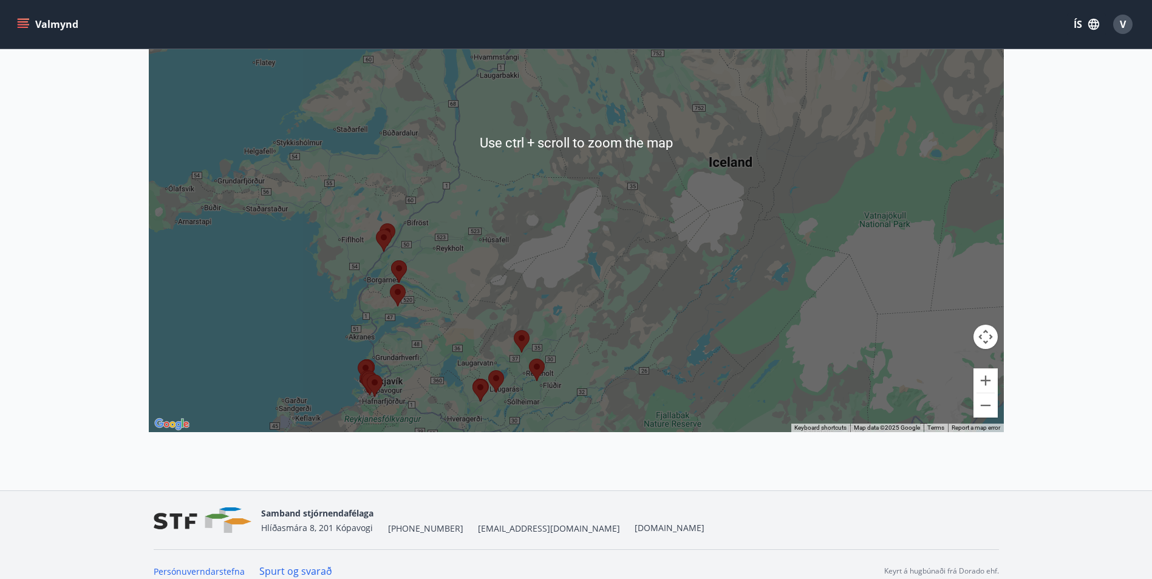
scroll to position [342, 0]
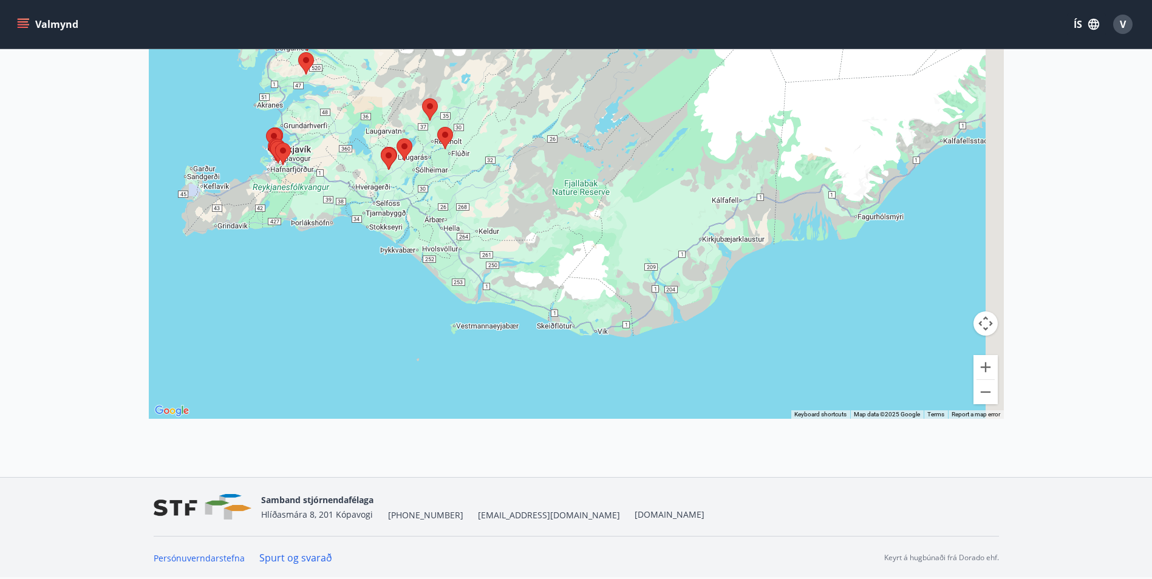
drag, startPoint x: 708, startPoint y: 323, endPoint x: 615, endPoint y: 97, distance: 243.5
click at [615, 97] on div at bounding box center [576, 129] width 855 height 579
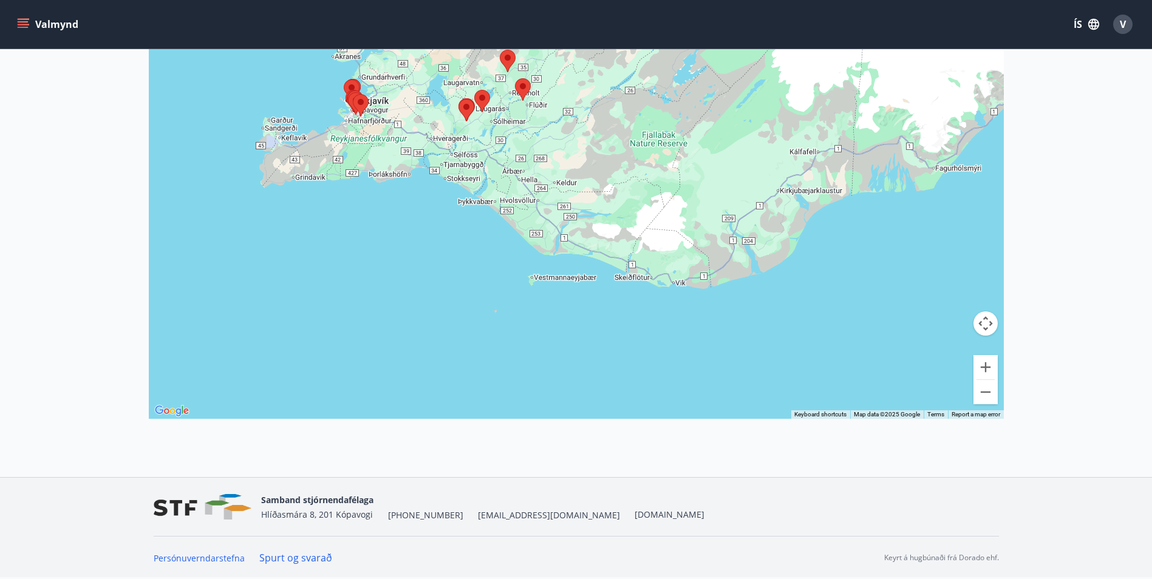
drag, startPoint x: 576, startPoint y: 236, endPoint x: 666, endPoint y: 213, distance: 93.4
click at [666, 213] on div at bounding box center [576, 129] width 855 height 579
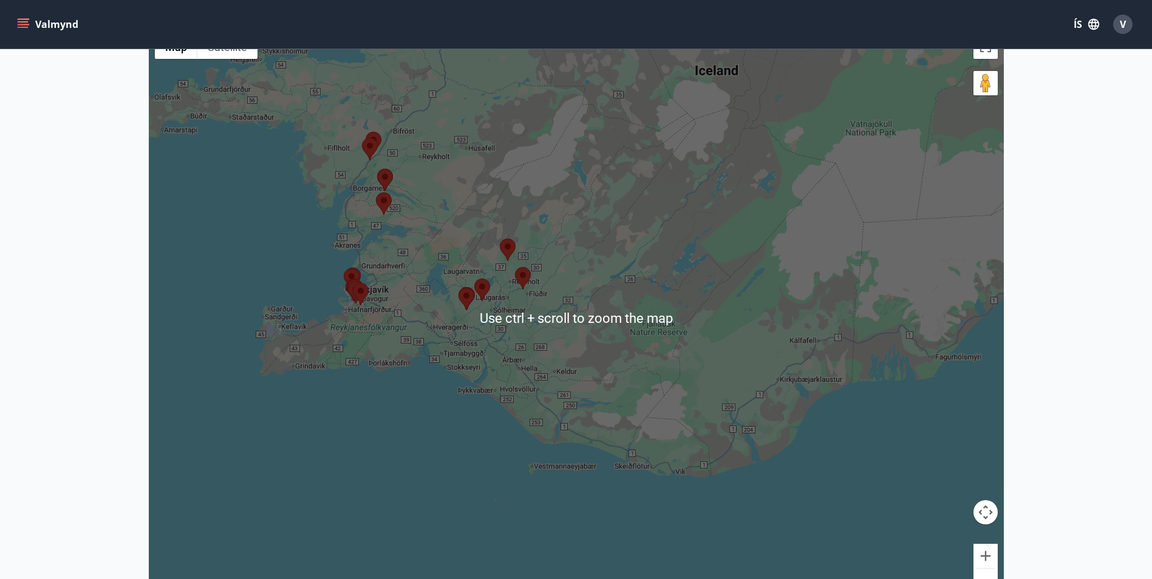
scroll to position [0, 0]
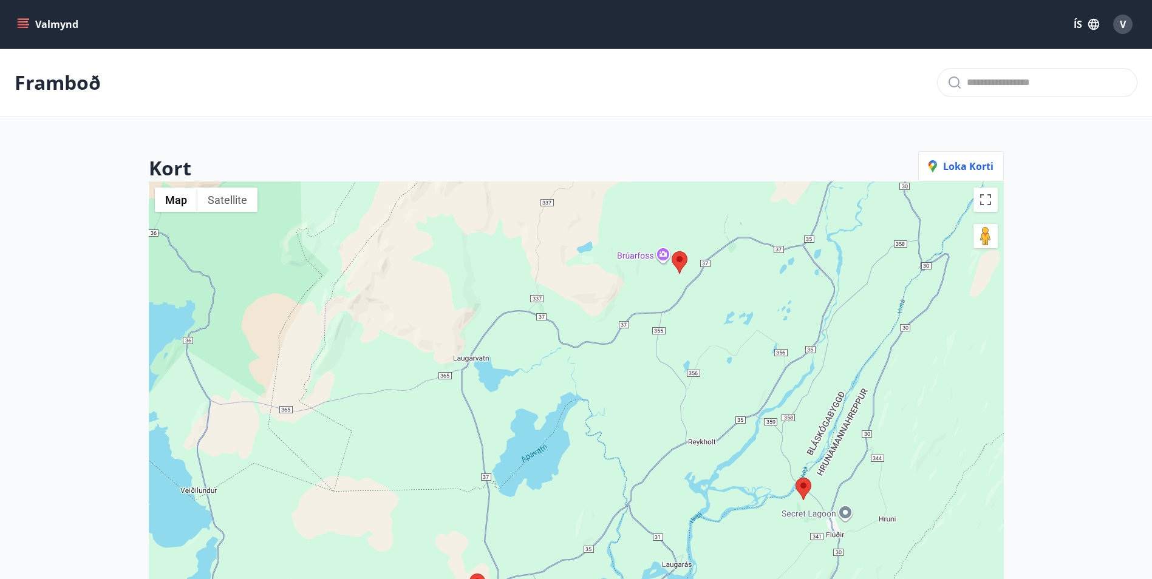
click at [19, 18] on icon "menu" at bounding box center [23, 24] width 12 height 12
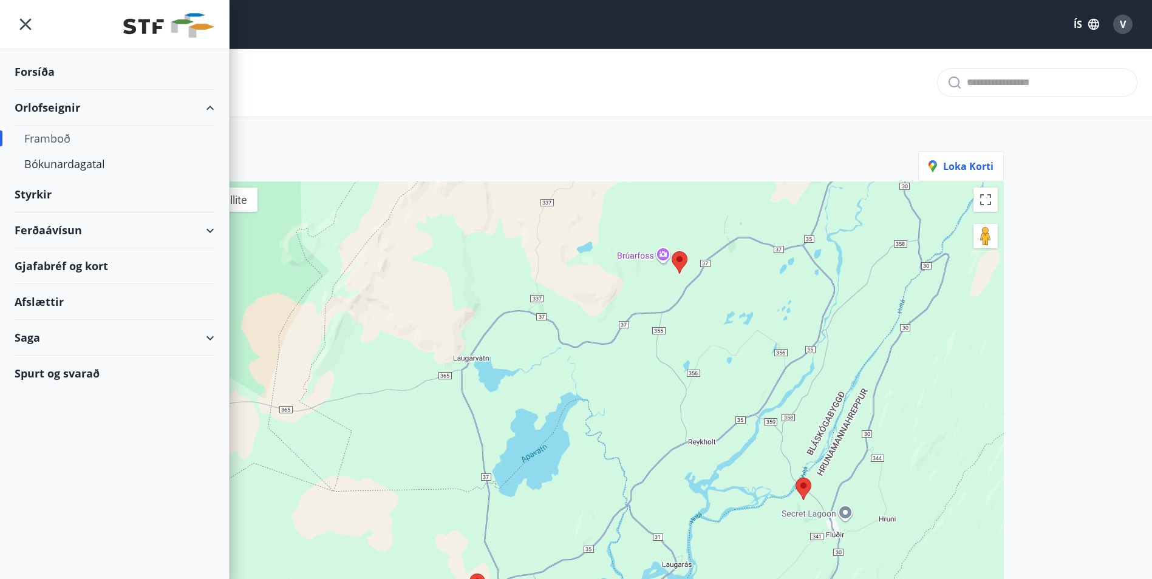
click at [208, 228] on div "Ferðaávísun" at bounding box center [115, 231] width 200 height 36
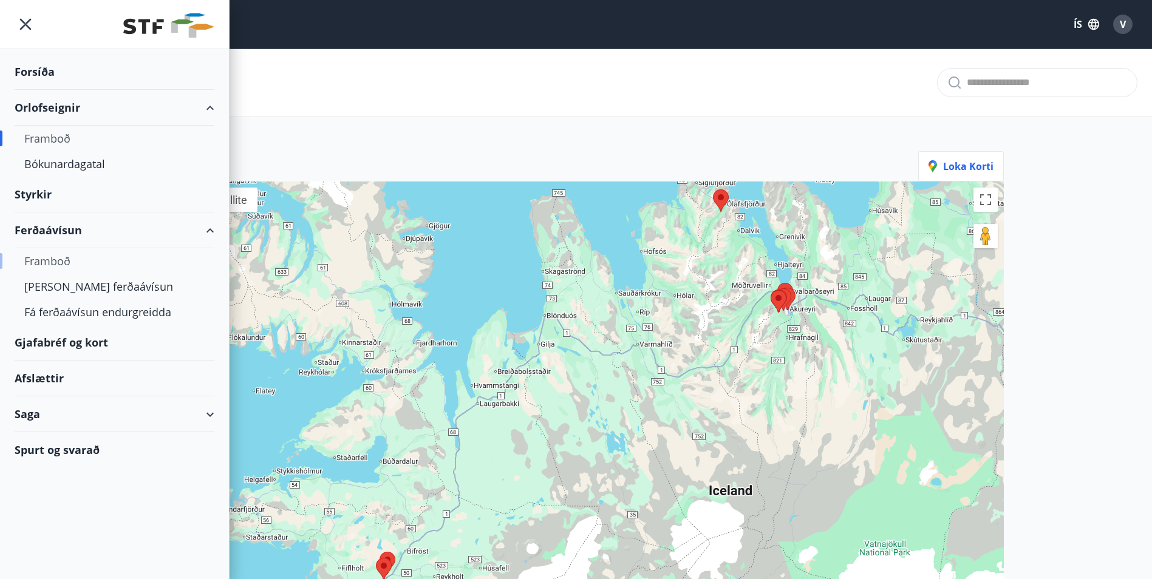
click at [42, 257] on div "Framboð" at bounding box center [114, 261] width 180 height 26
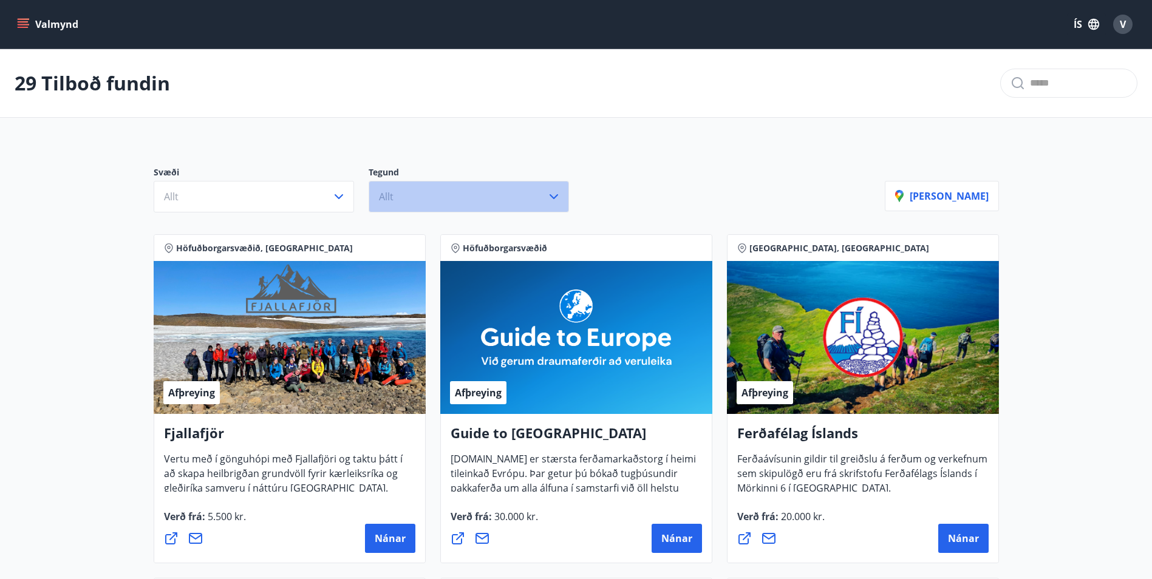
click at [441, 197] on button "Allt" at bounding box center [469, 197] width 200 height 32
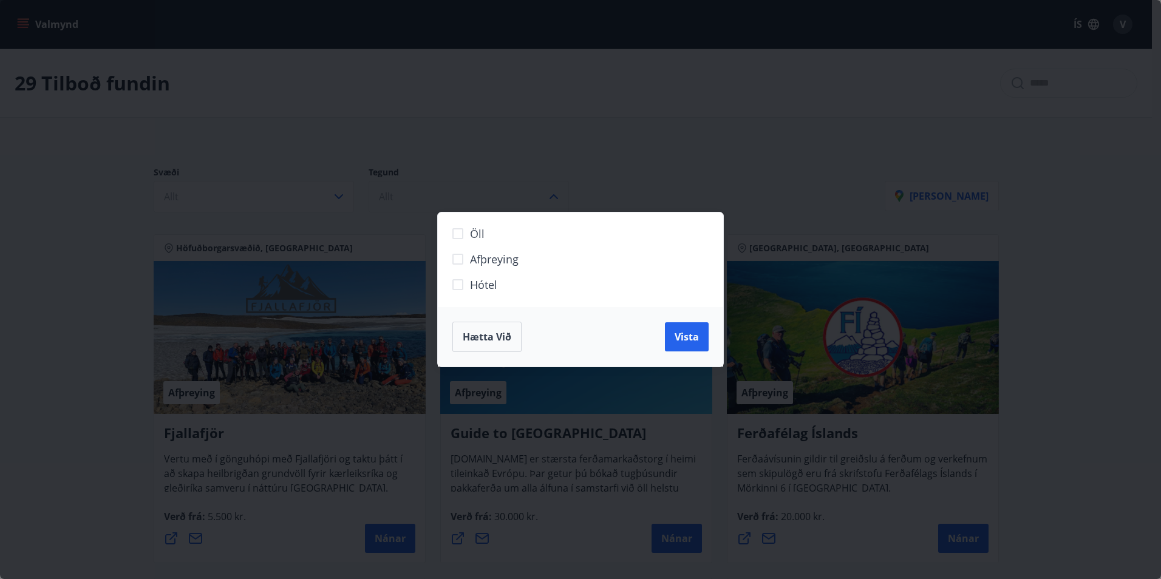
click at [441, 197] on div "Öll Afþreying Hótel Hætta við Vista" at bounding box center [580, 289] width 1161 height 579
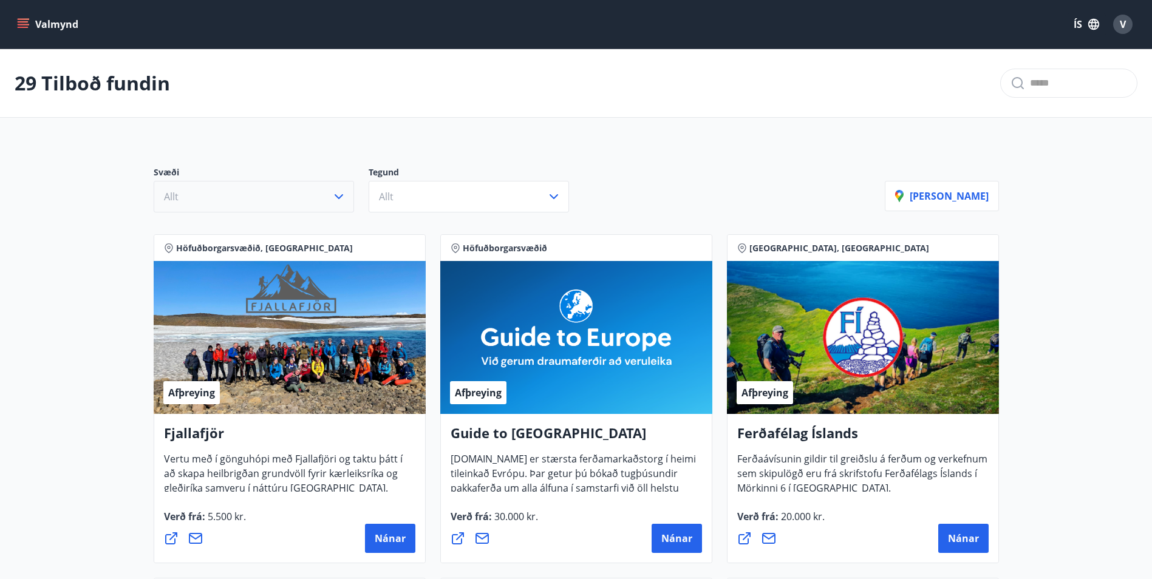
click at [337, 196] on icon "button" at bounding box center [339, 197] width 15 height 15
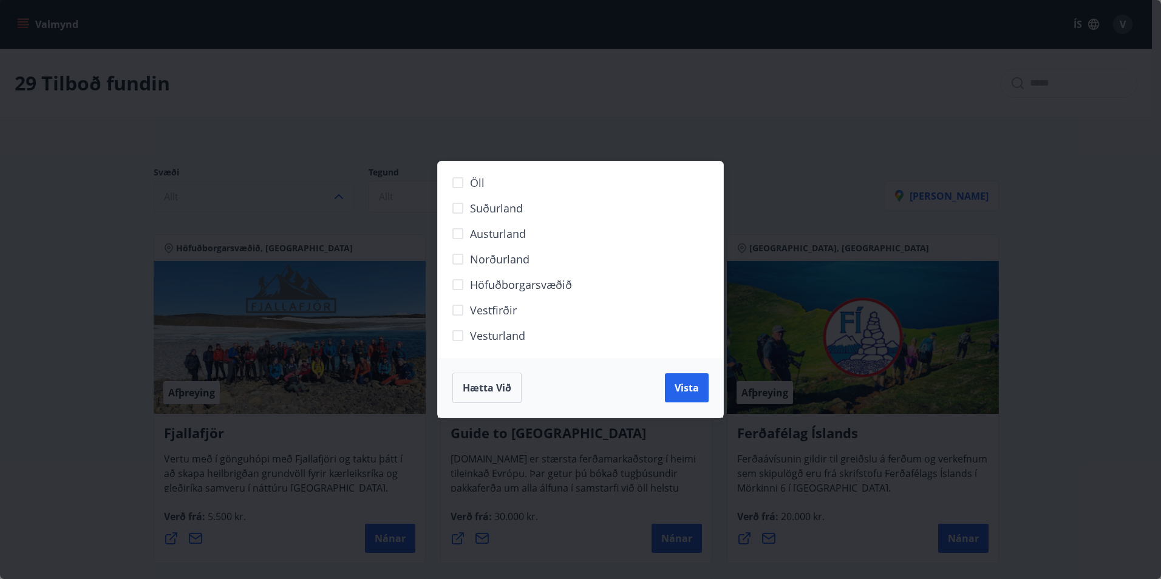
click at [337, 196] on div "Öll Suðurland Austurland Norðurland Höfuðborgarsvæðið Vestfirðir Vesturland Hæt…" at bounding box center [580, 289] width 1161 height 579
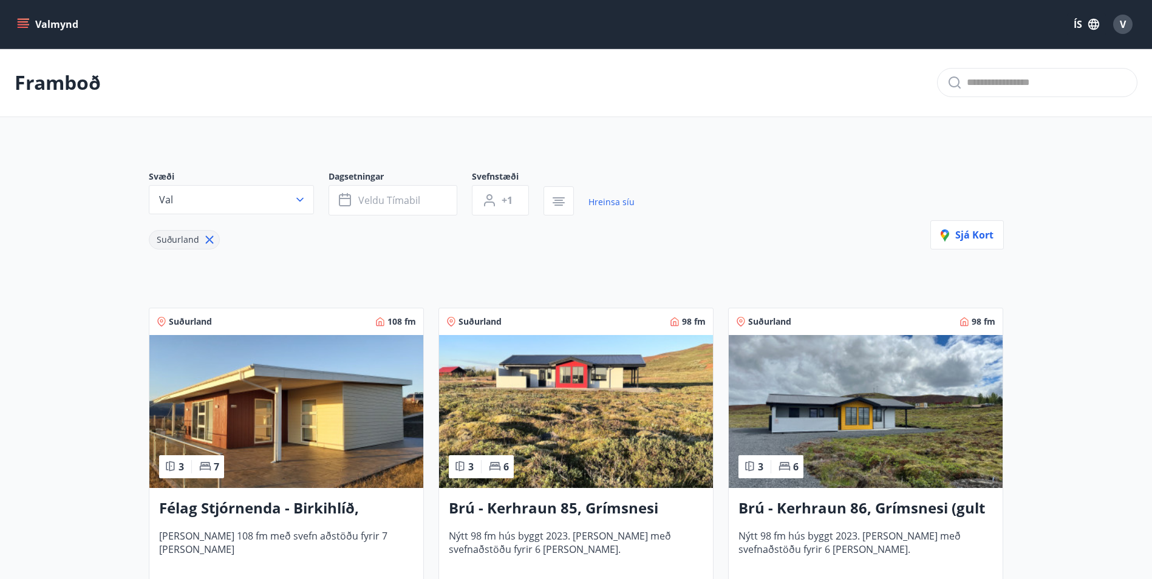
click at [205, 236] on icon at bounding box center [209, 240] width 8 height 8
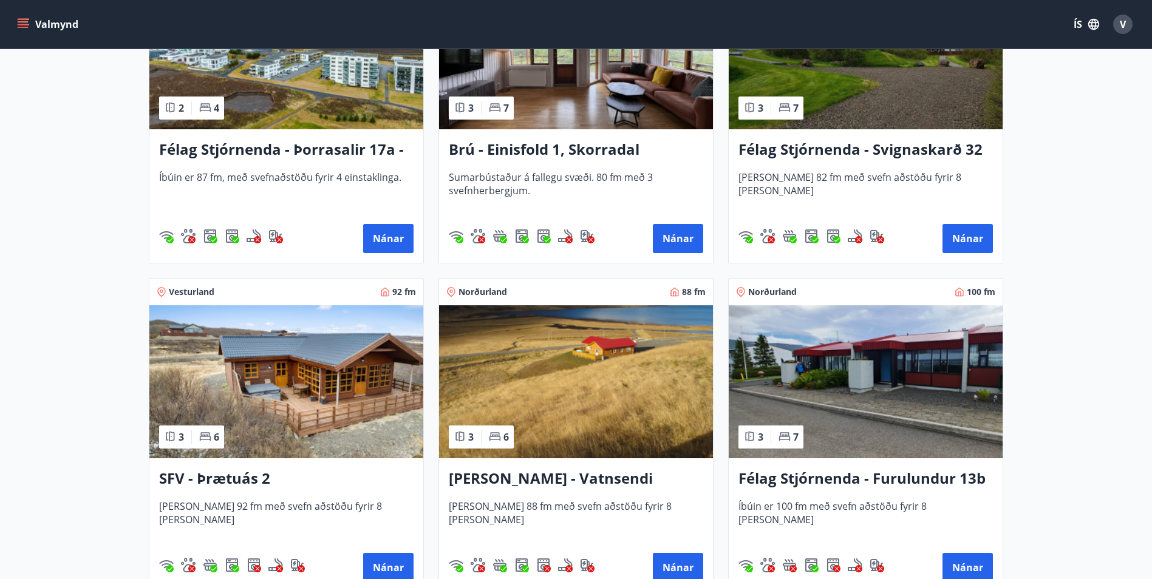
scroll to position [2004, 0]
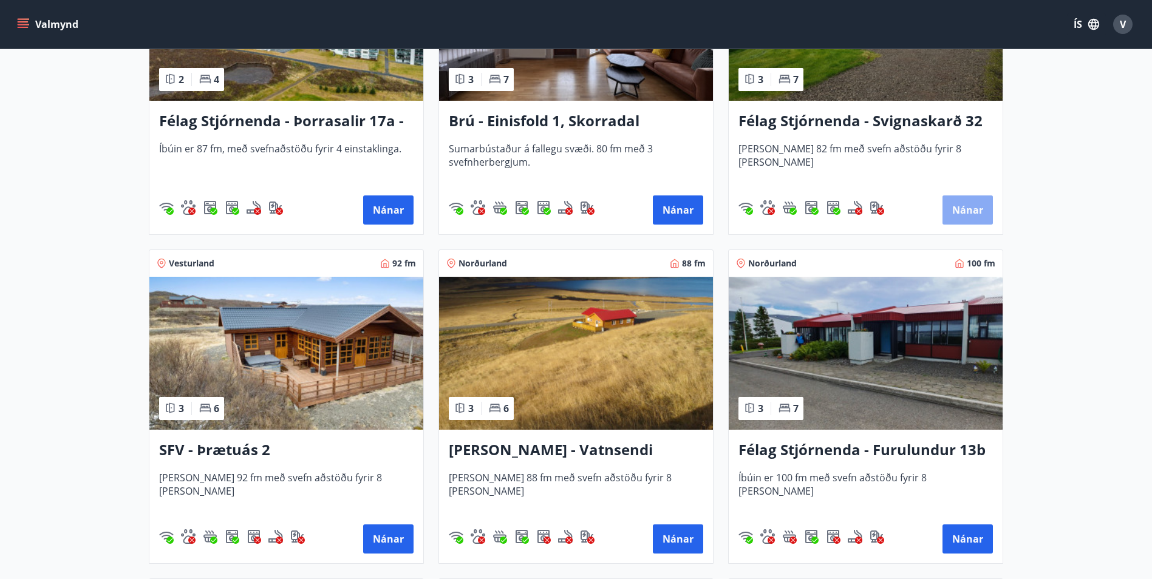
click at [965, 205] on button "Nánar" at bounding box center [968, 210] width 50 height 29
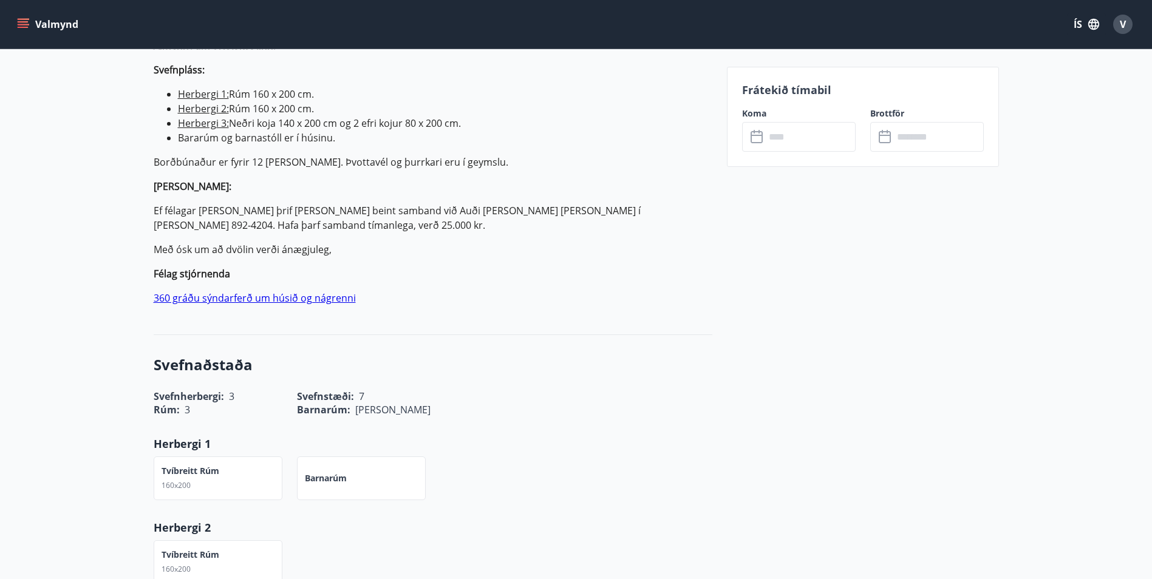
scroll to position [425, 0]
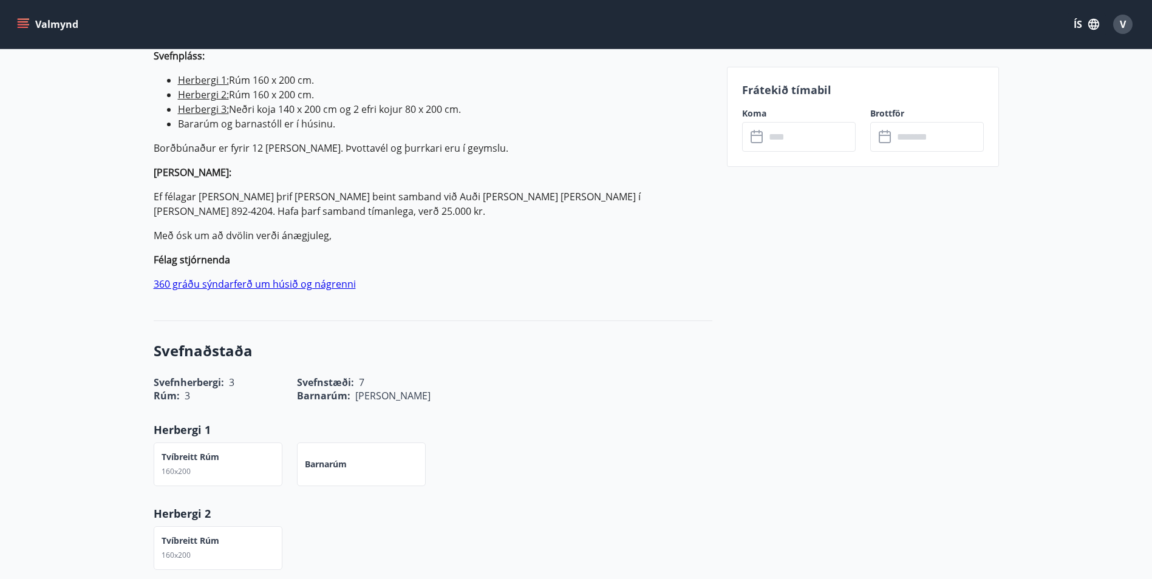
click at [265, 282] on link "360 gráðu sýndarferð um húsið og nágrenni" at bounding box center [255, 284] width 202 height 13
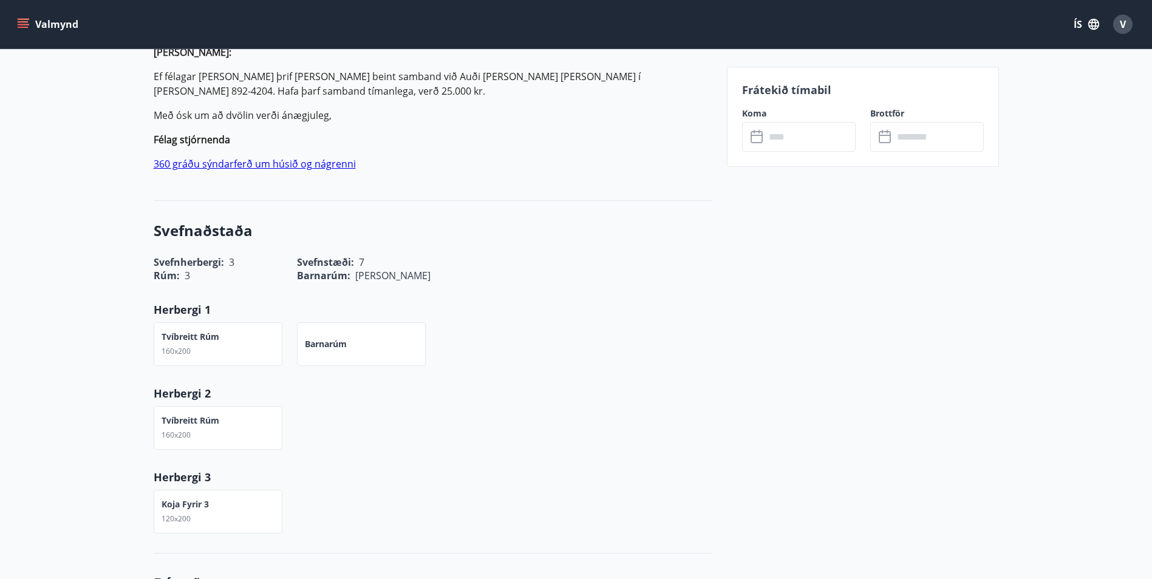
scroll to position [547, 0]
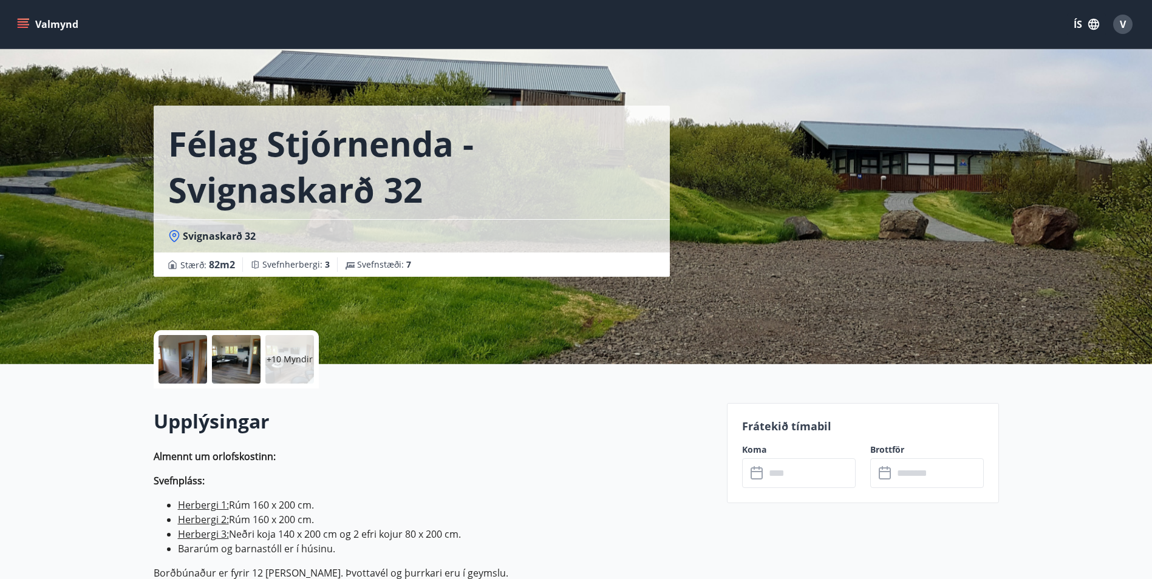
click at [22, 20] on icon "menu" at bounding box center [23, 24] width 12 height 12
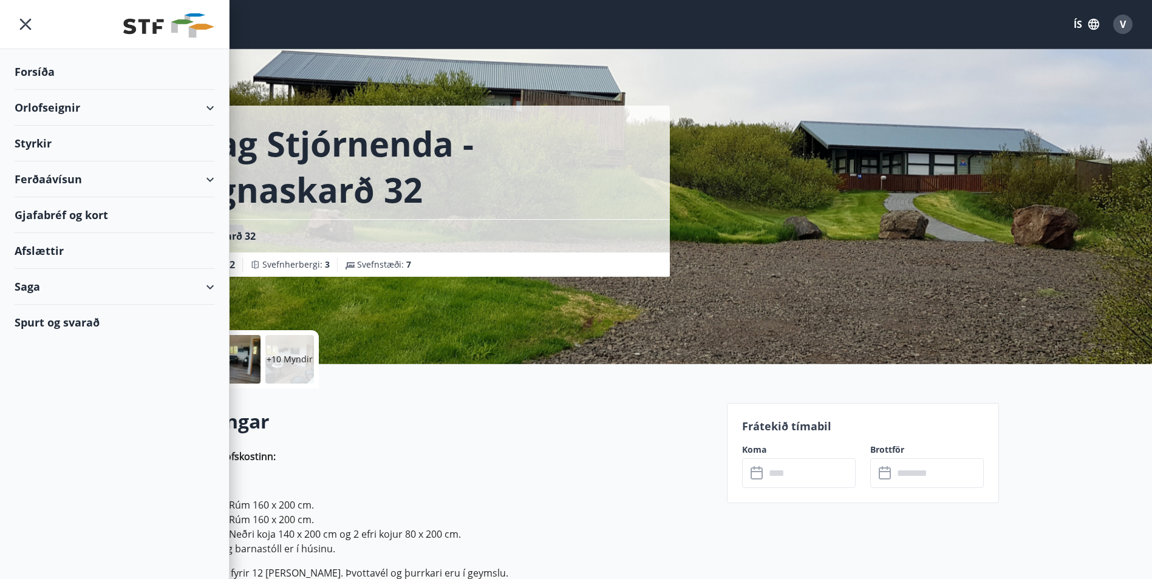
click at [41, 90] on div "Styrkir" at bounding box center [115, 72] width 200 height 36
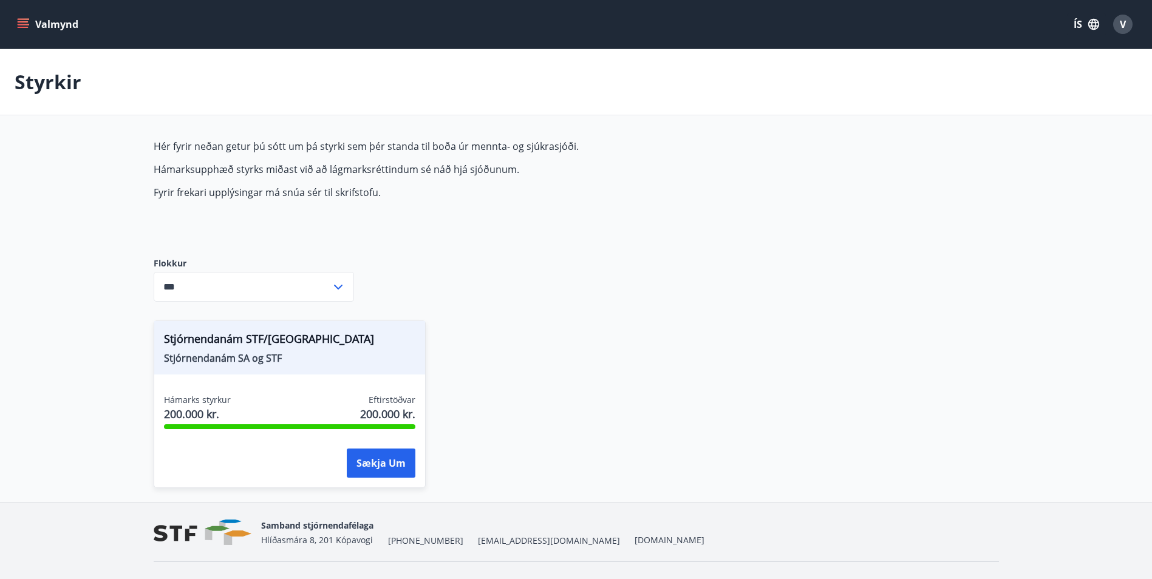
click at [336, 285] on icon at bounding box center [338, 287] width 15 height 15
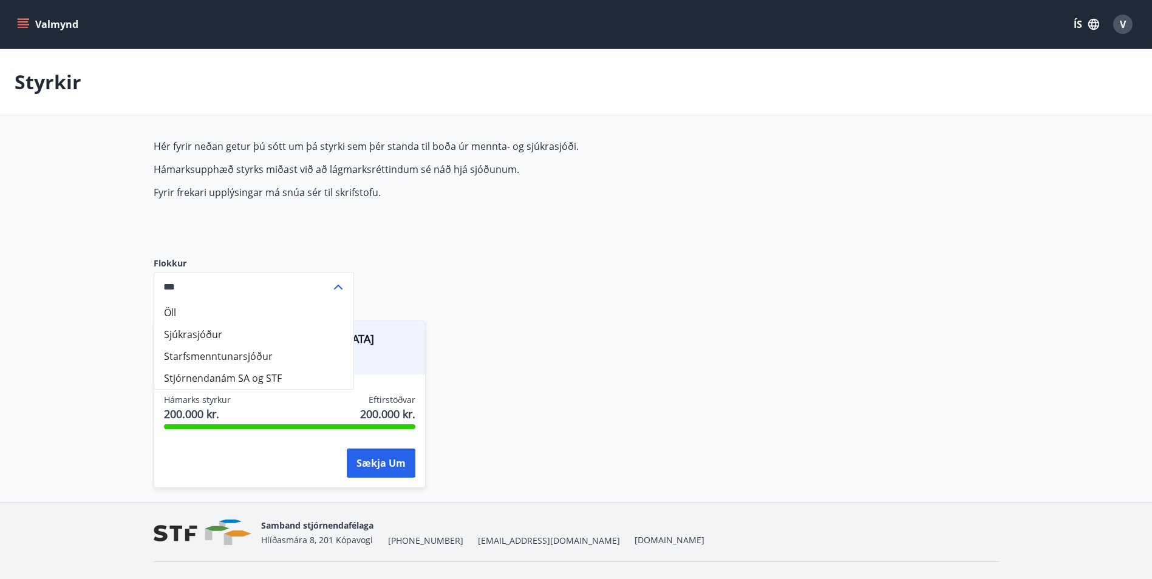
click at [233, 331] on li "Sjúkrasjóður" at bounding box center [253, 335] width 199 height 22
type input "**********"
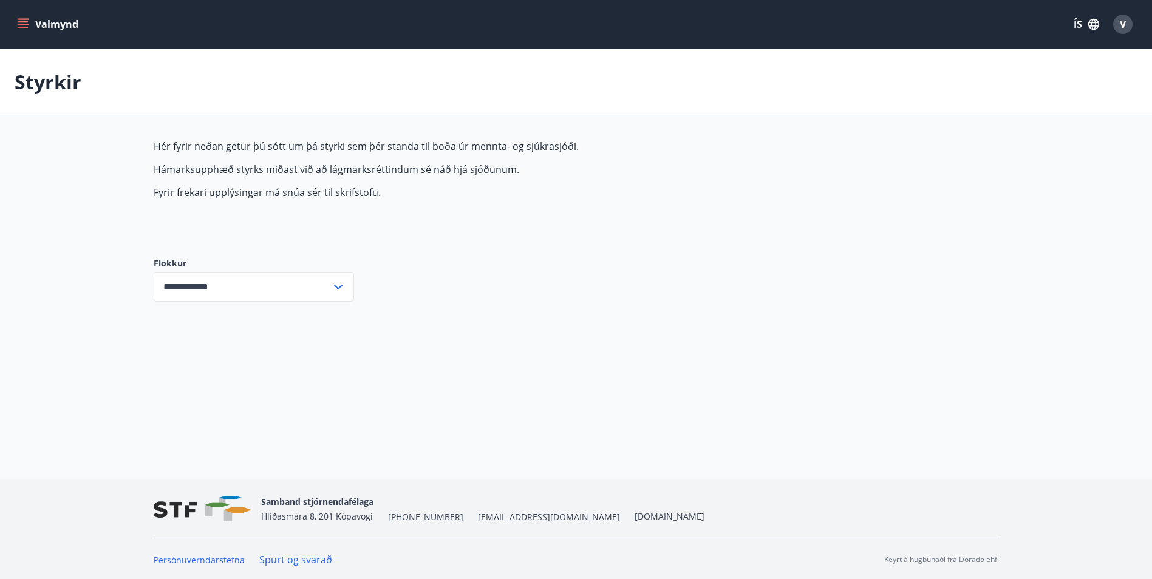
scroll to position [2, 0]
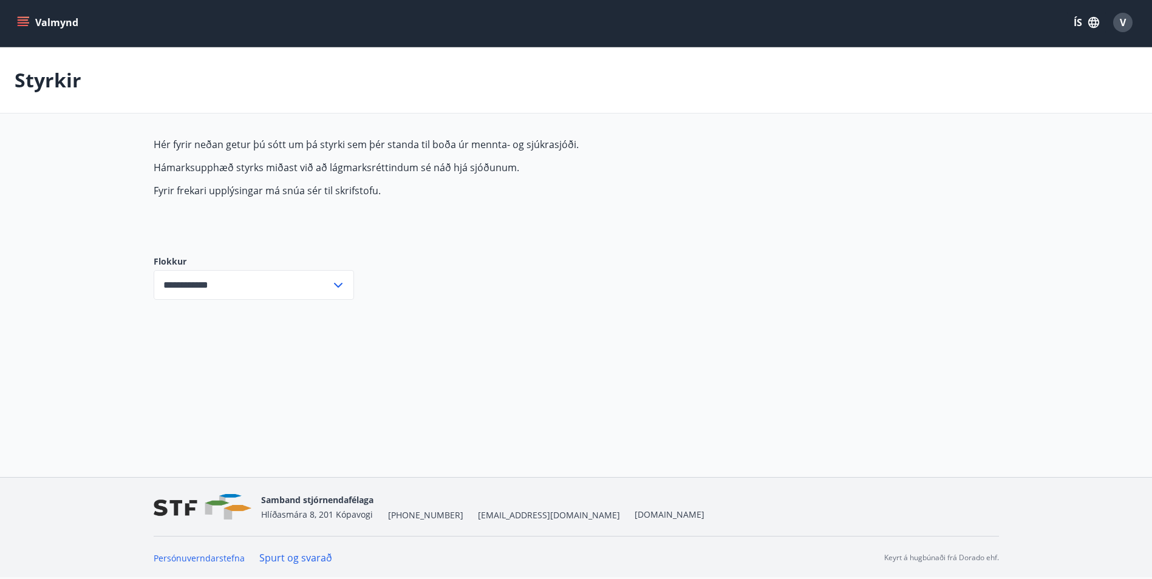
click at [293, 558] on link "Spurt og svarað" at bounding box center [295, 558] width 73 height 13
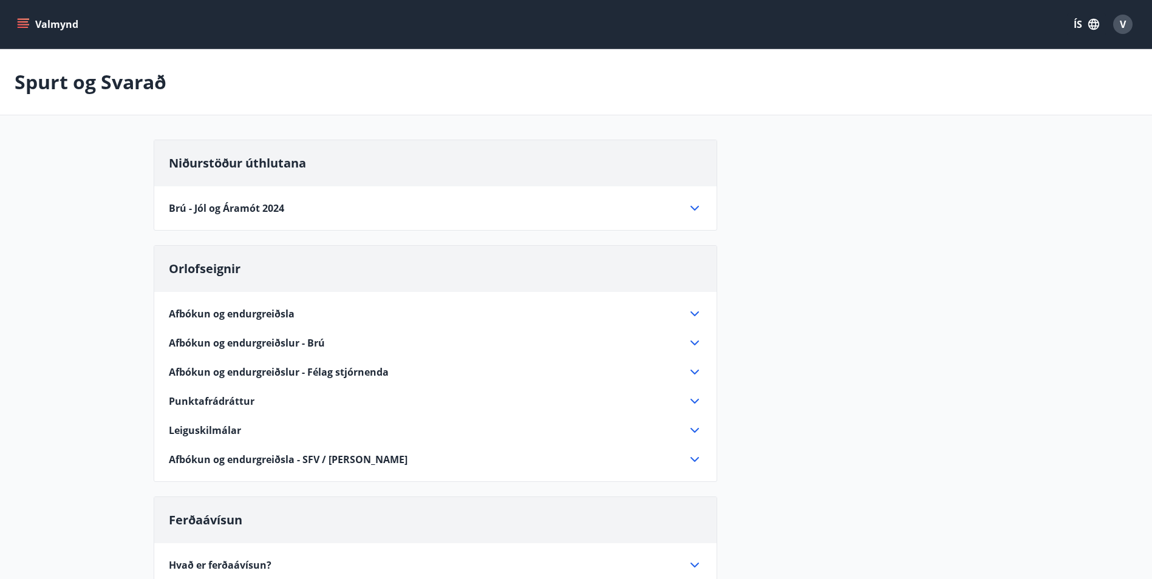
click at [20, 21] on icon "menu" at bounding box center [23, 24] width 12 height 12
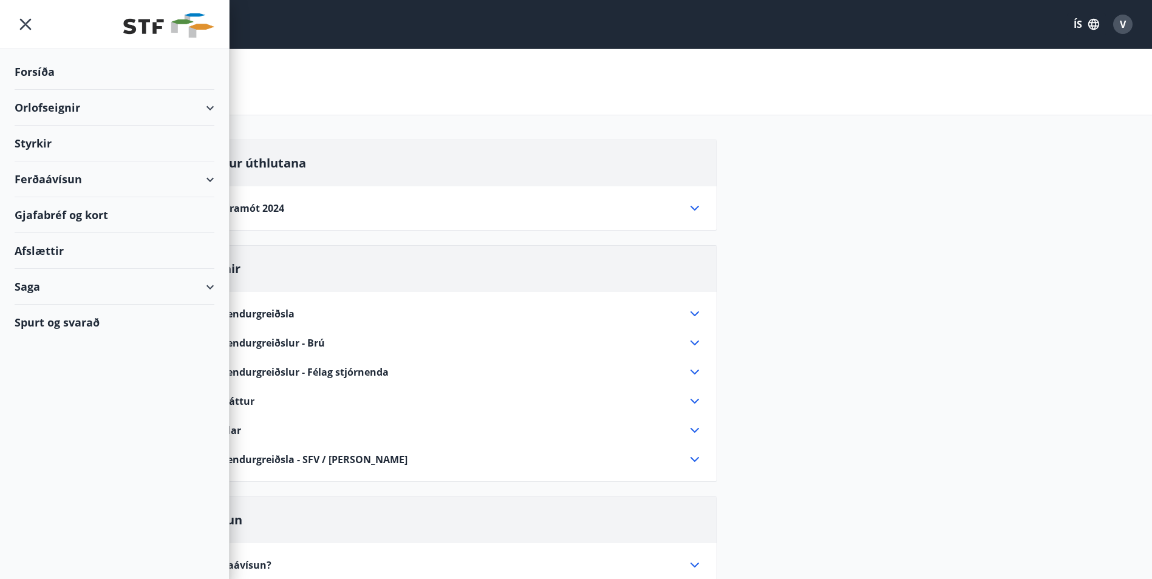
click at [205, 284] on div "Saga" at bounding box center [115, 287] width 200 height 36
click at [46, 314] on div "Ferðaávísun" at bounding box center [114, 318] width 180 height 26
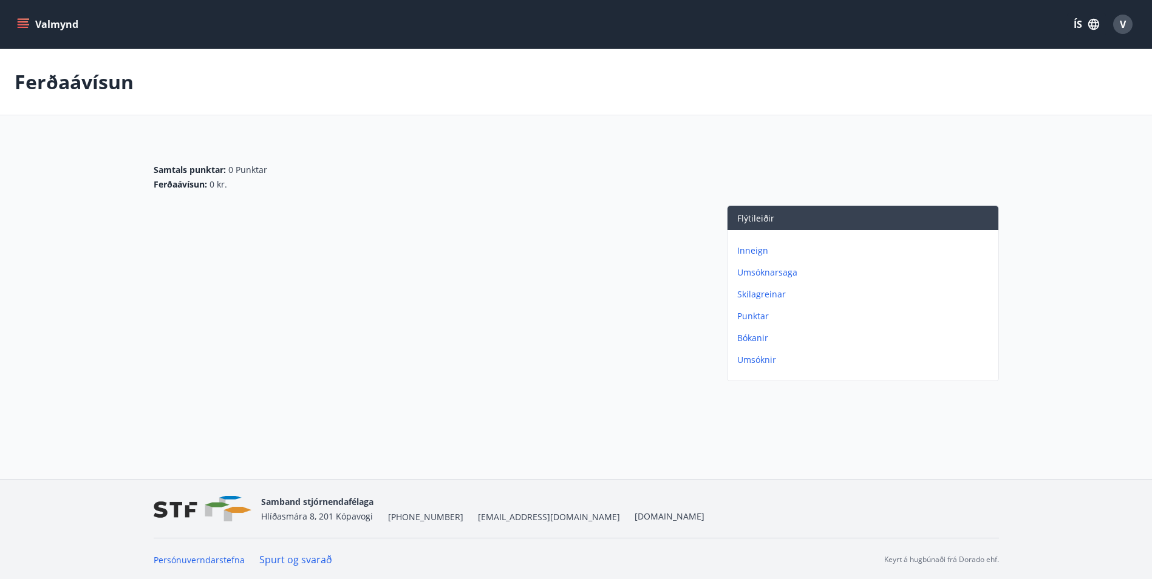
scroll to position [2, 0]
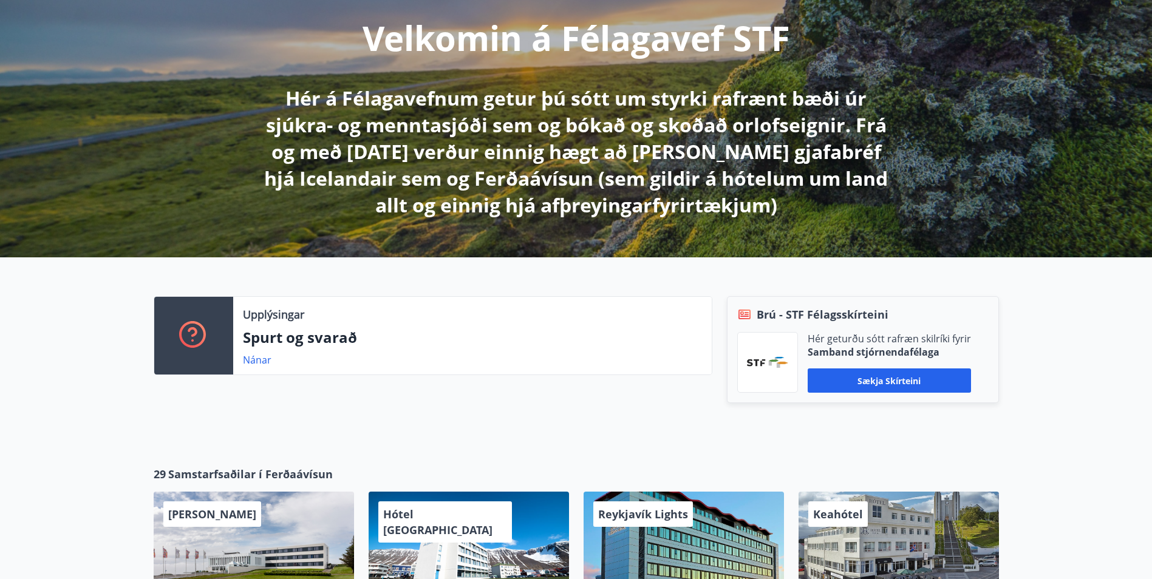
scroll to position [182, 0]
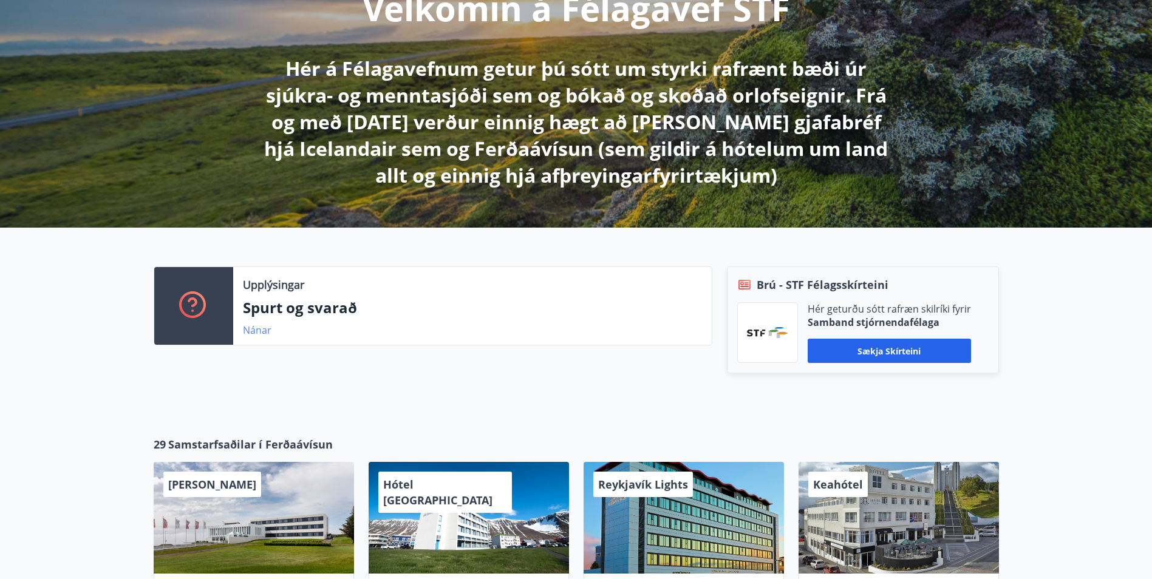
click at [255, 329] on link "Nánar" at bounding box center [257, 330] width 29 height 13
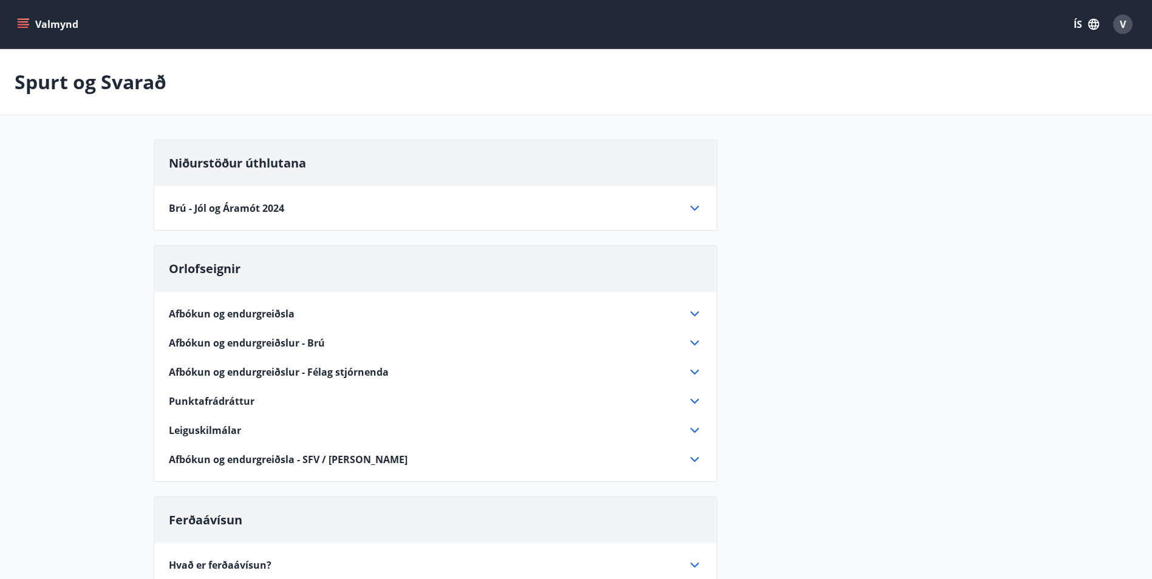
scroll to position [182, 0]
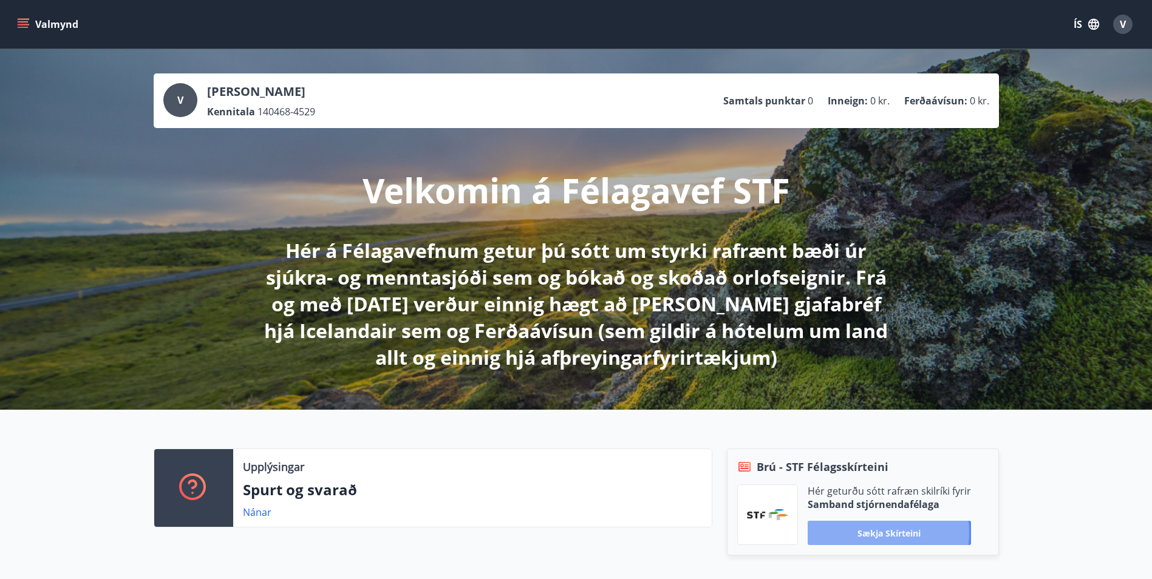
click at [873, 533] on button "Sækja skírteini" at bounding box center [889, 533] width 163 height 24
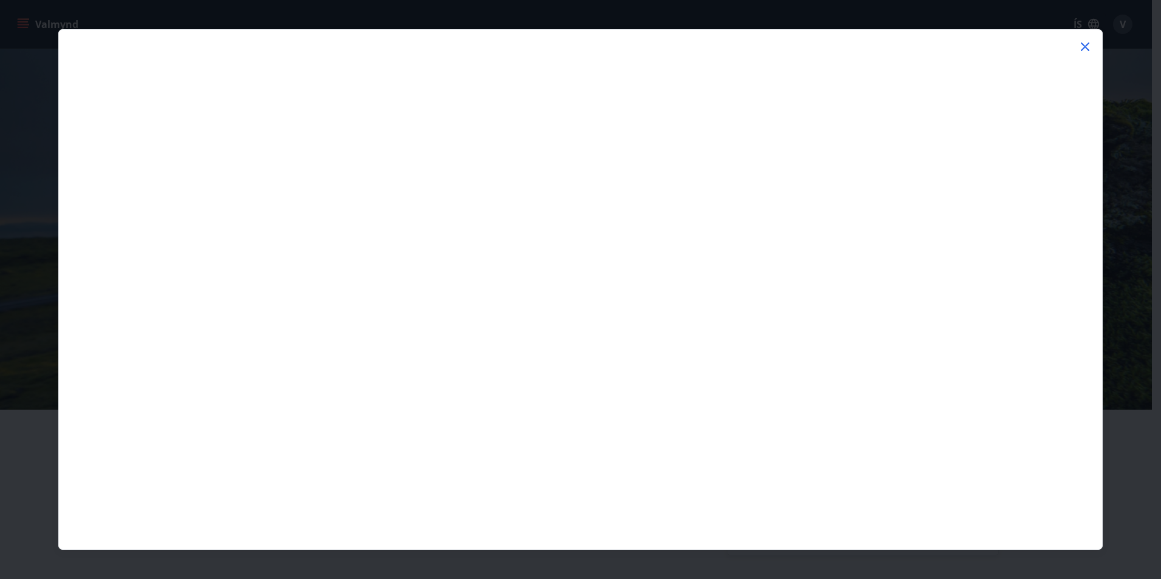
click at [1087, 41] on icon at bounding box center [1085, 46] width 15 height 15
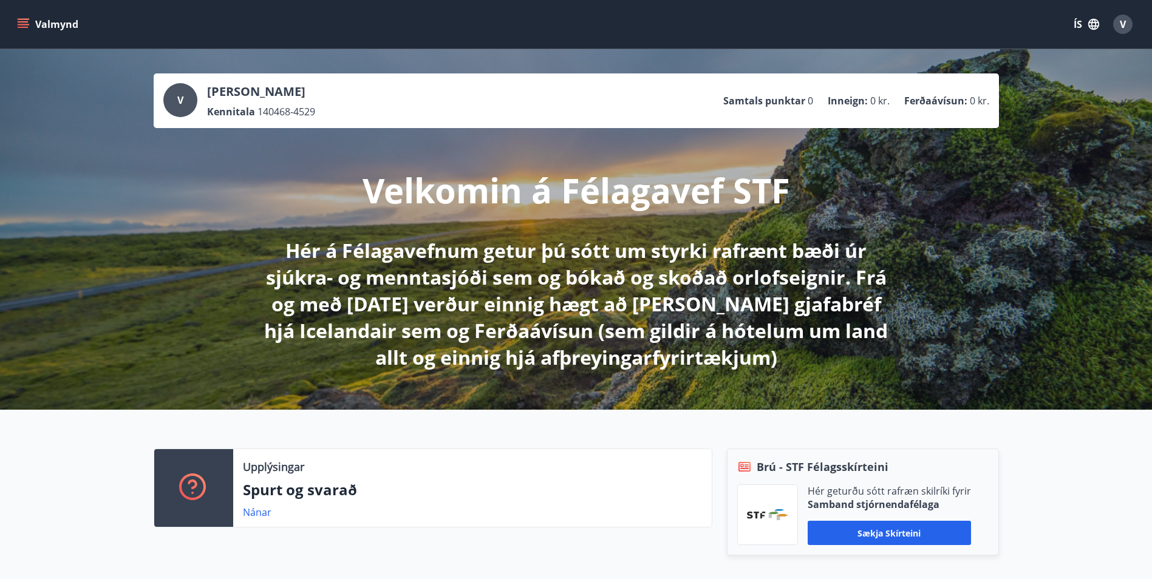
click at [24, 19] on icon "menu" at bounding box center [24, 19] width 13 height 1
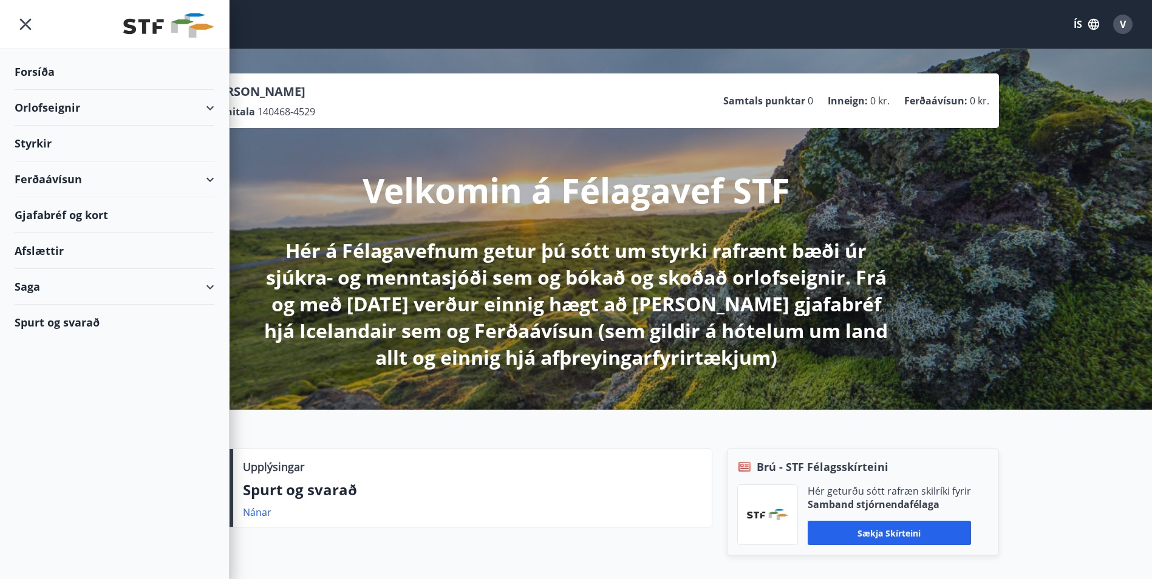
click at [50, 248] on div "Afslættir" at bounding box center [115, 251] width 200 height 36
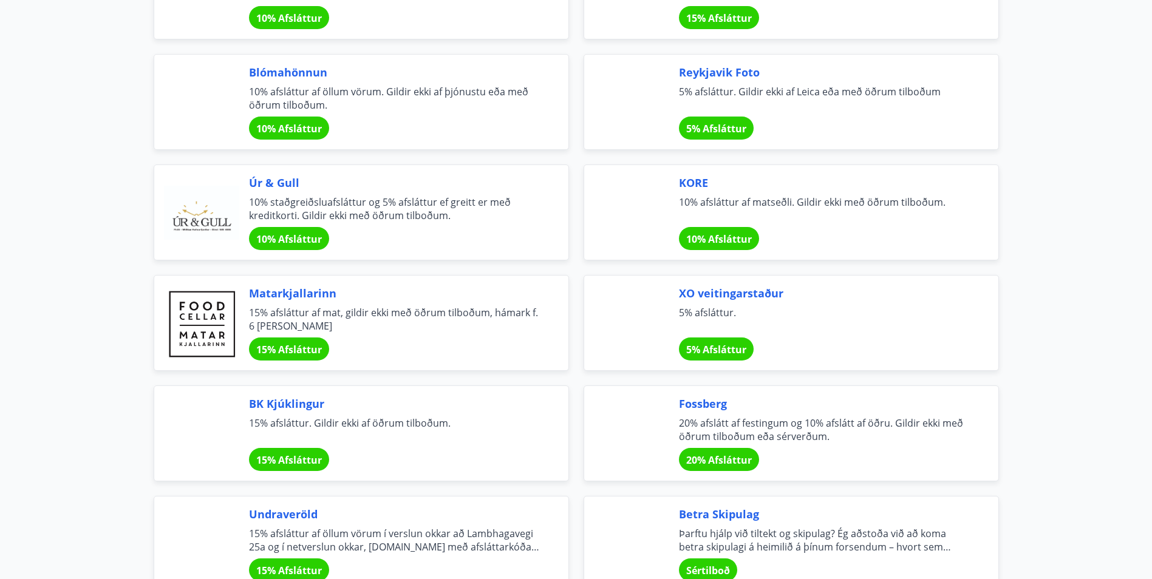
scroll to position [911, 0]
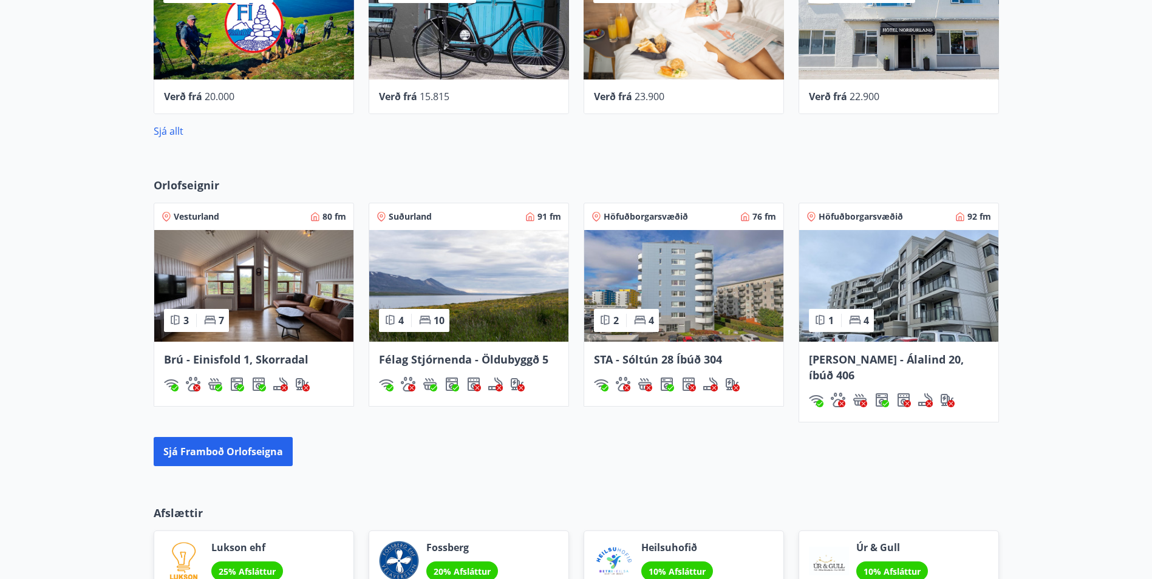
scroll to position [680, 0]
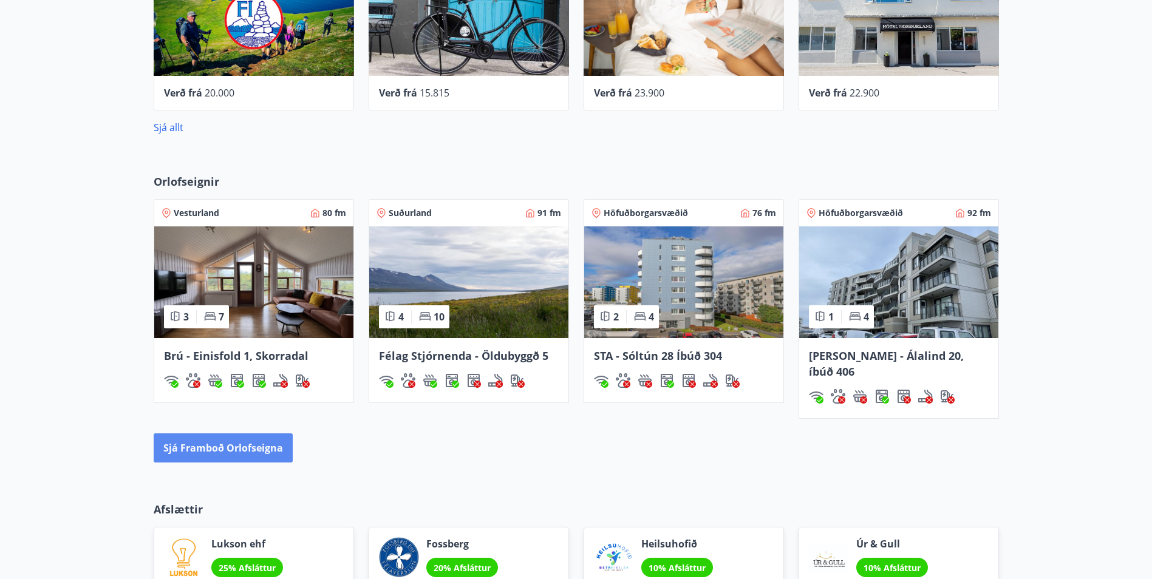
click at [213, 434] on button "Sjá framboð orlofseigna" at bounding box center [223, 448] width 139 height 29
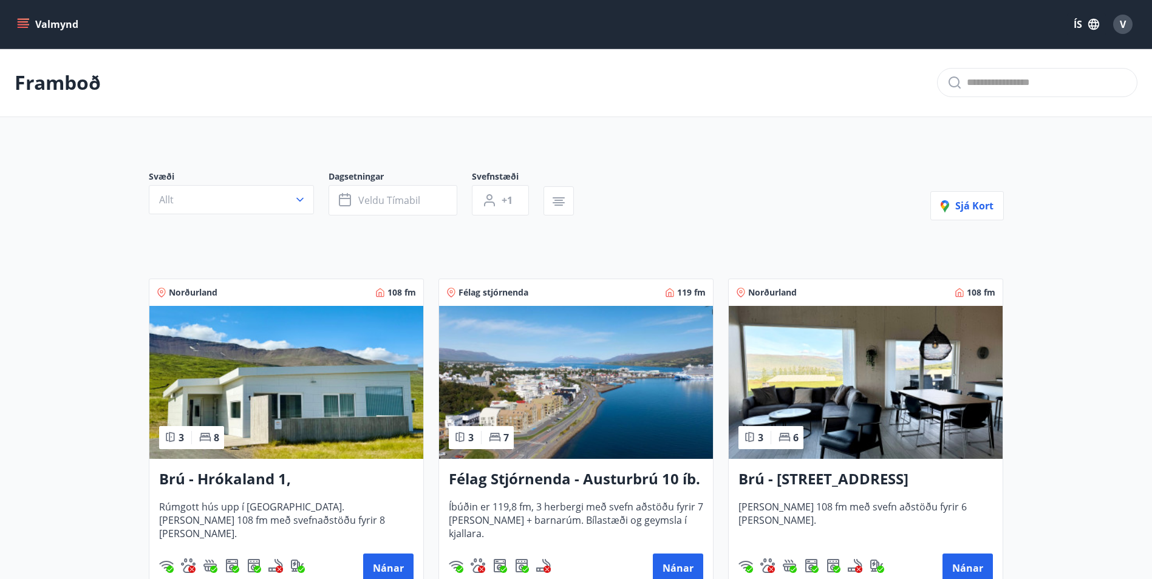
click at [995, 80] on input "text" at bounding box center [1047, 82] width 160 height 19
type input "**********"
click at [16, 21] on button "Valmynd" at bounding box center [49, 24] width 69 height 22
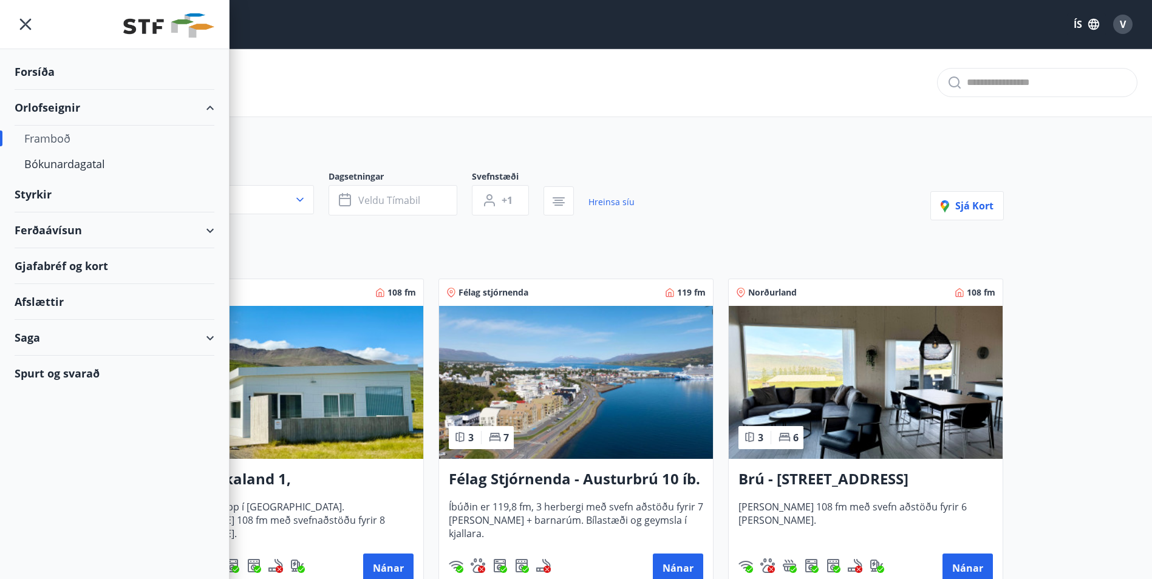
click at [52, 227] on div "Ferðaávísun" at bounding box center [115, 231] width 200 height 36
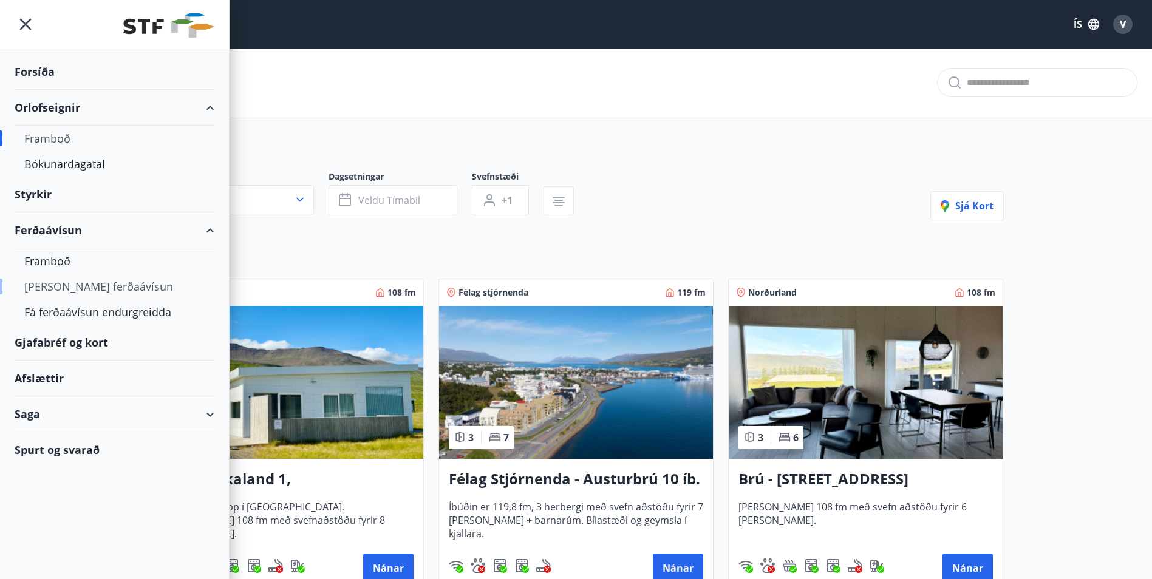
click at [83, 286] on div "[PERSON_NAME] ferðaávísun" at bounding box center [114, 287] width 180 height 26
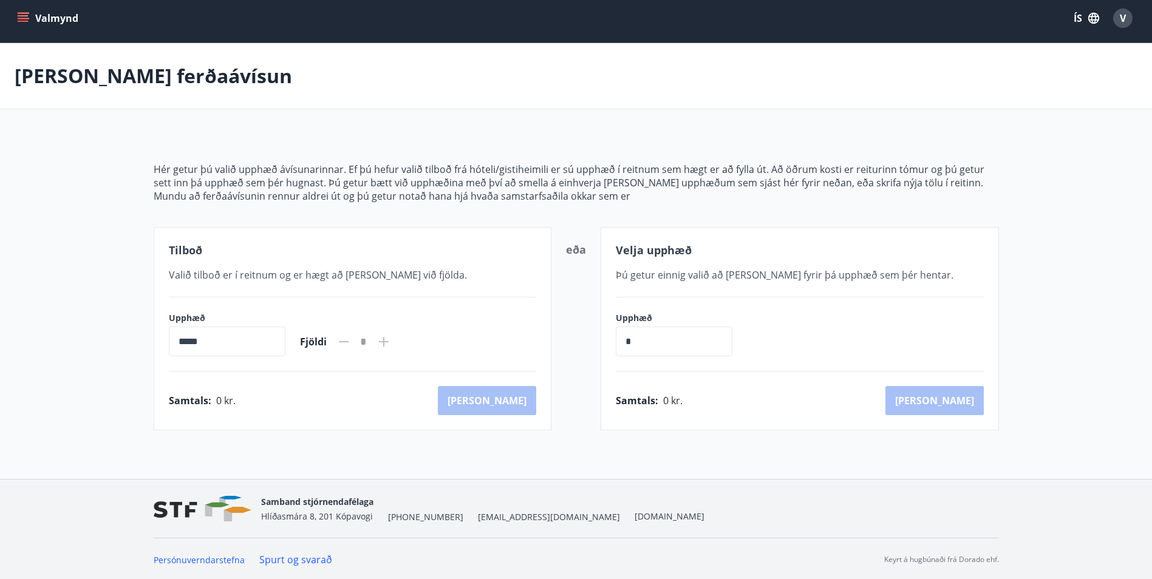
scroll to position [8, 0]
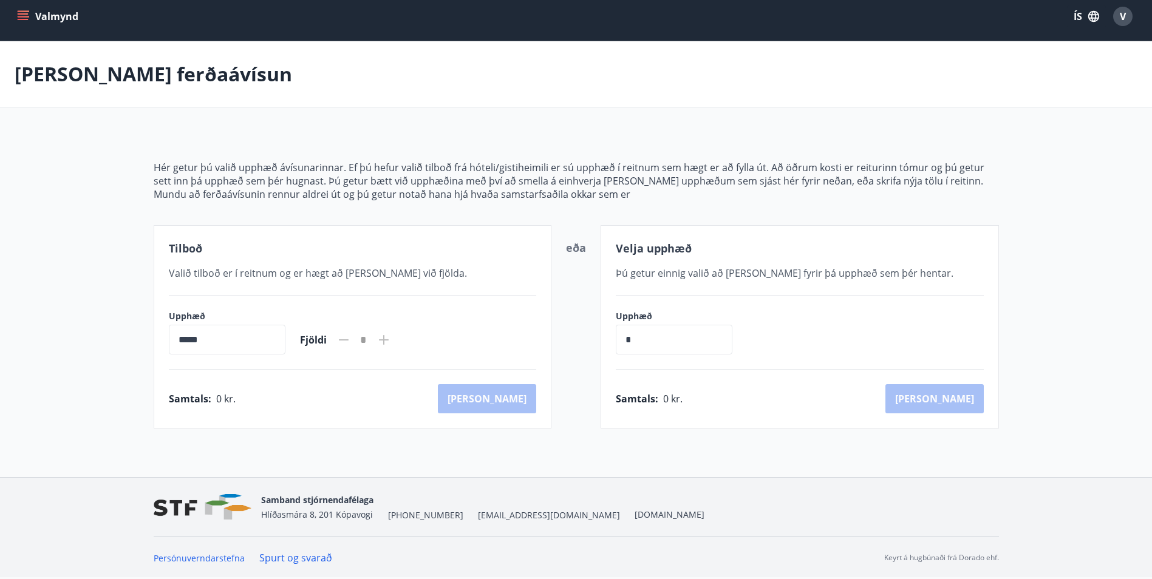
click at [843, 269] on span "Þú getur einnig valið að [PERSON_NAME] fyrir þá upphæð sem þér hentar." at bounding box center [785, 273] width 338 height 13
click at [22, 14] on icon "menu" at bounding box center [23, 13] width 11 height 1
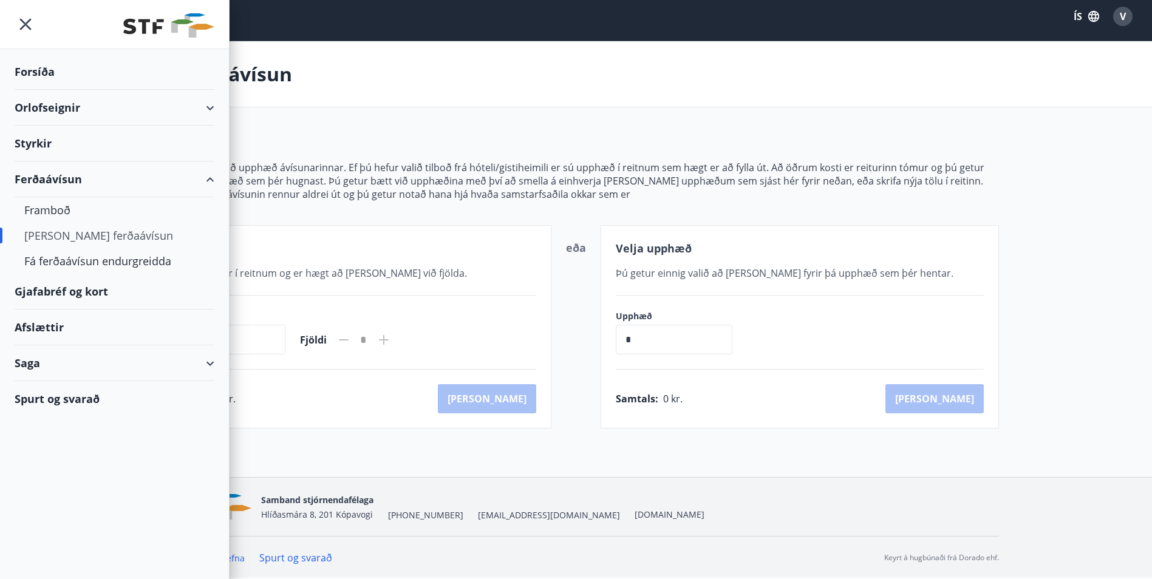
click at [32, 66] on div "Forsíða" at bounding box center [115, 72] width 200 height 36
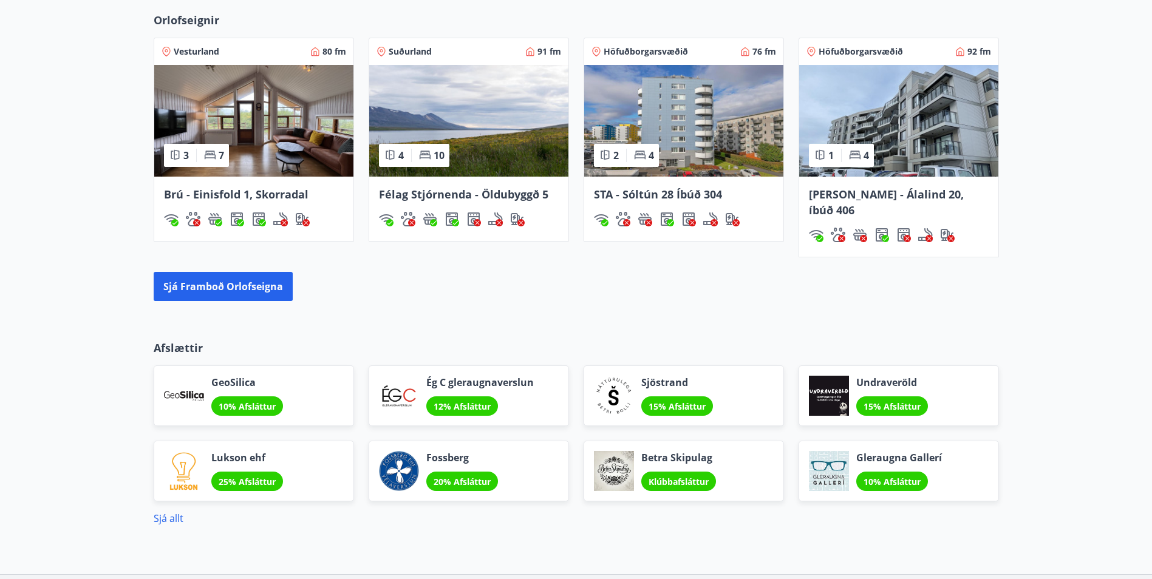
scroll to position [858, 0]
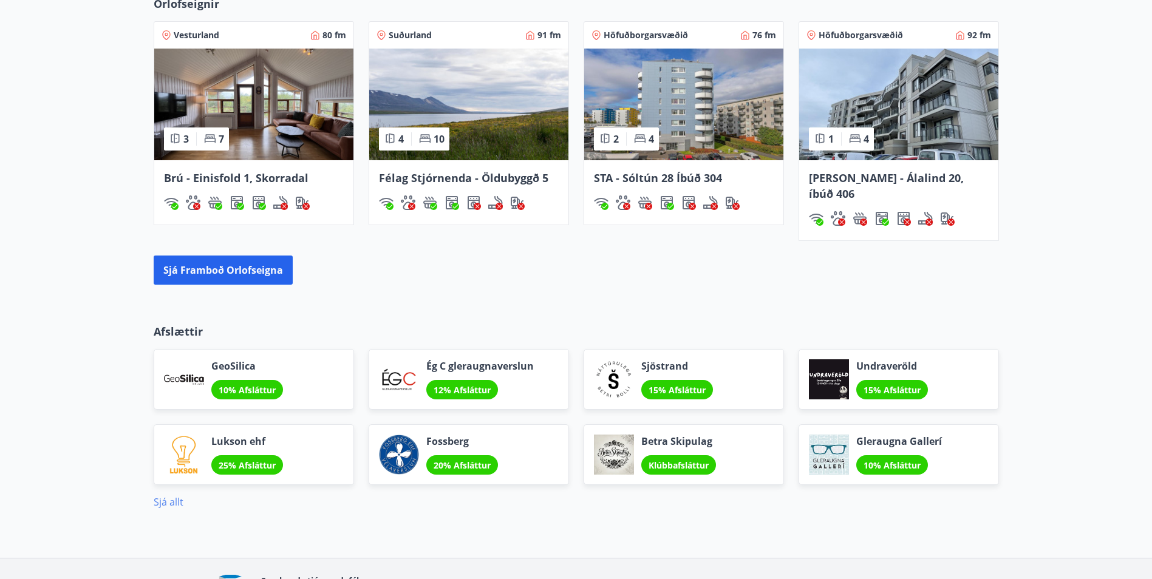
click at [160, 496] on link "Sjá allt" at bounding box center [169, 502] width 30 height 13
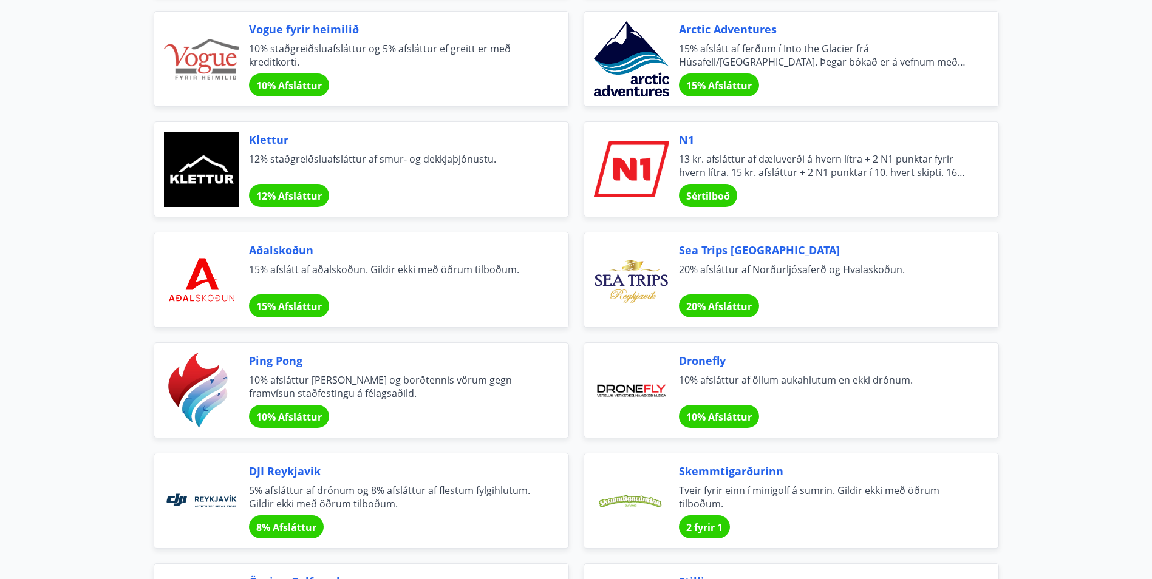
scroll to position [2308, 0]
